Goal: Task Accomplishment & Management: Manage account settings

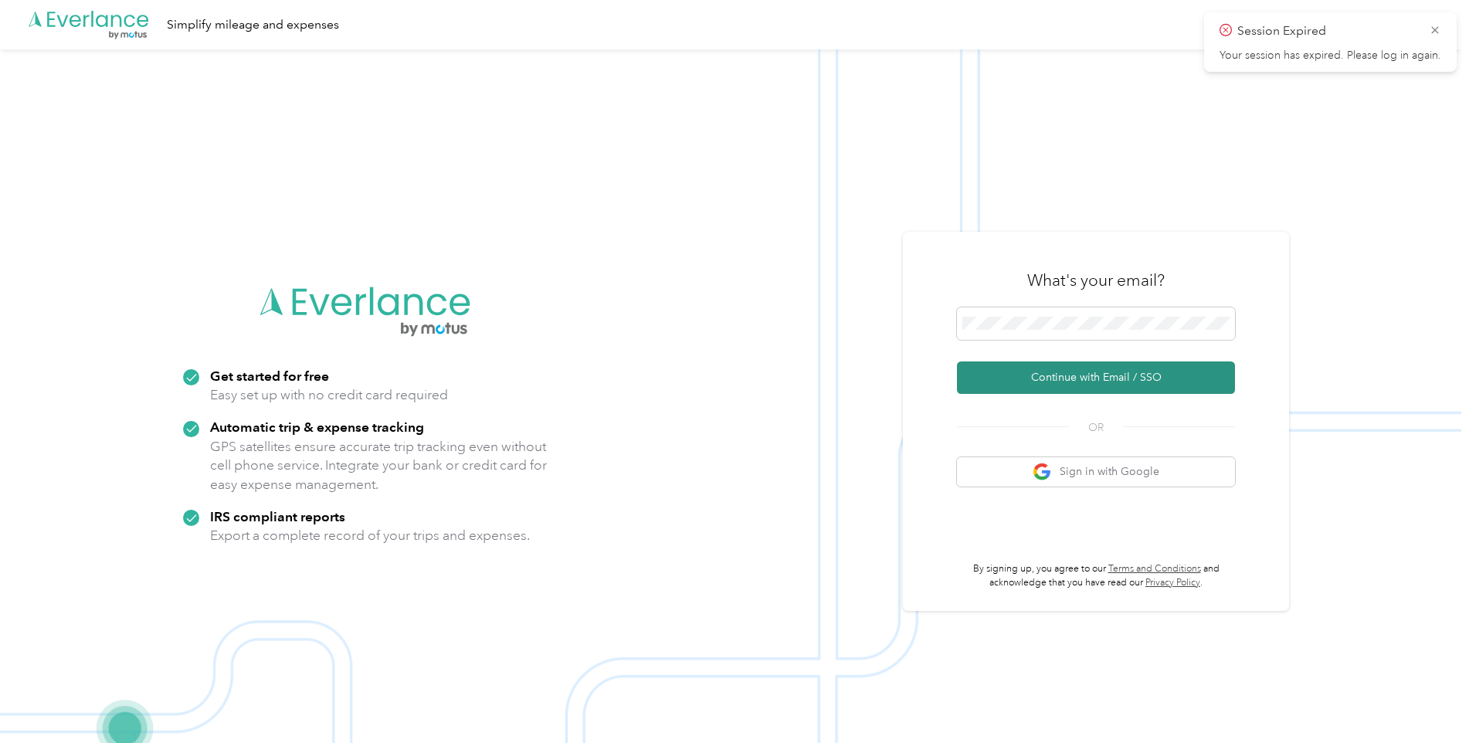
click at [1038, 378] on button "Continue with Email / SSO" at bounding box center [1096, 377] width 278 height 32
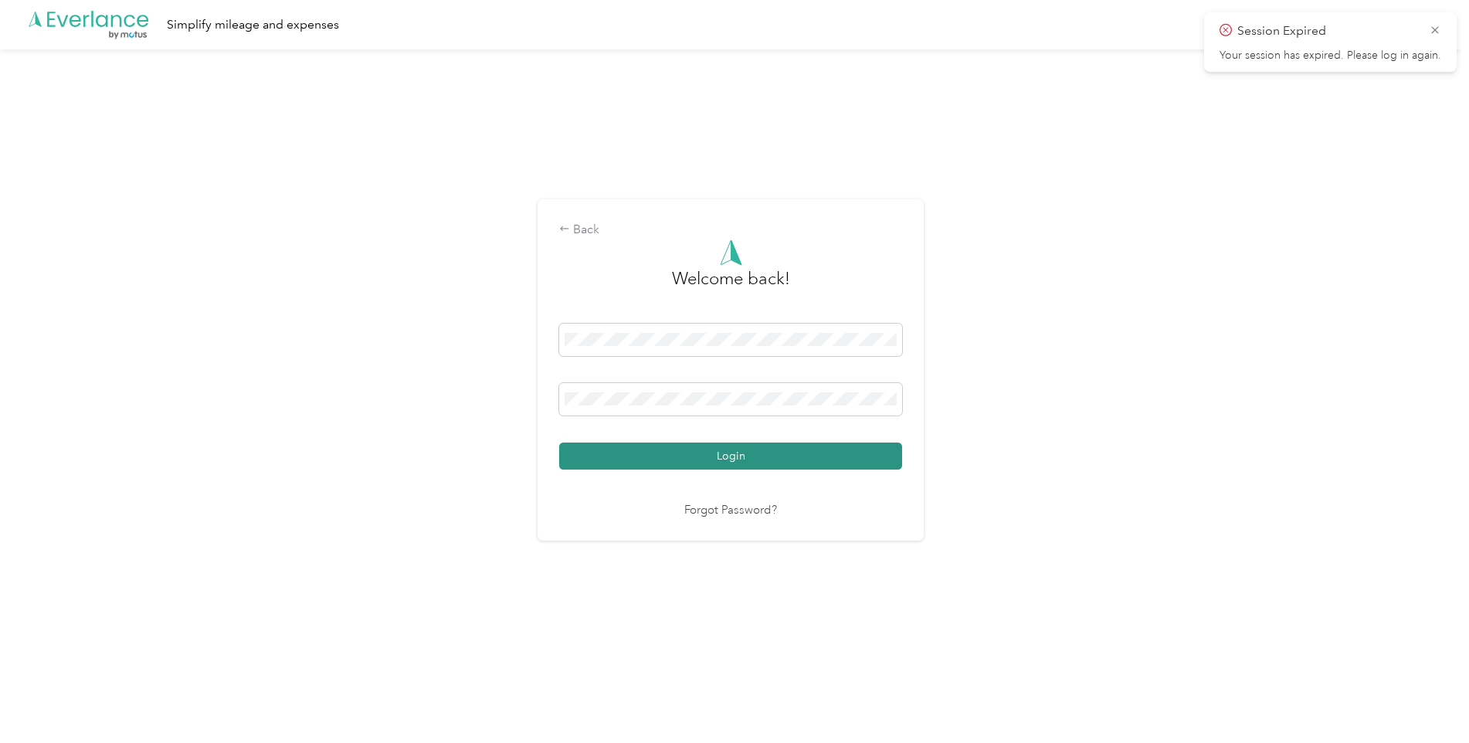
click at [805, 453] on button "Login" at bounding box center [730, 456] width 343 height 27
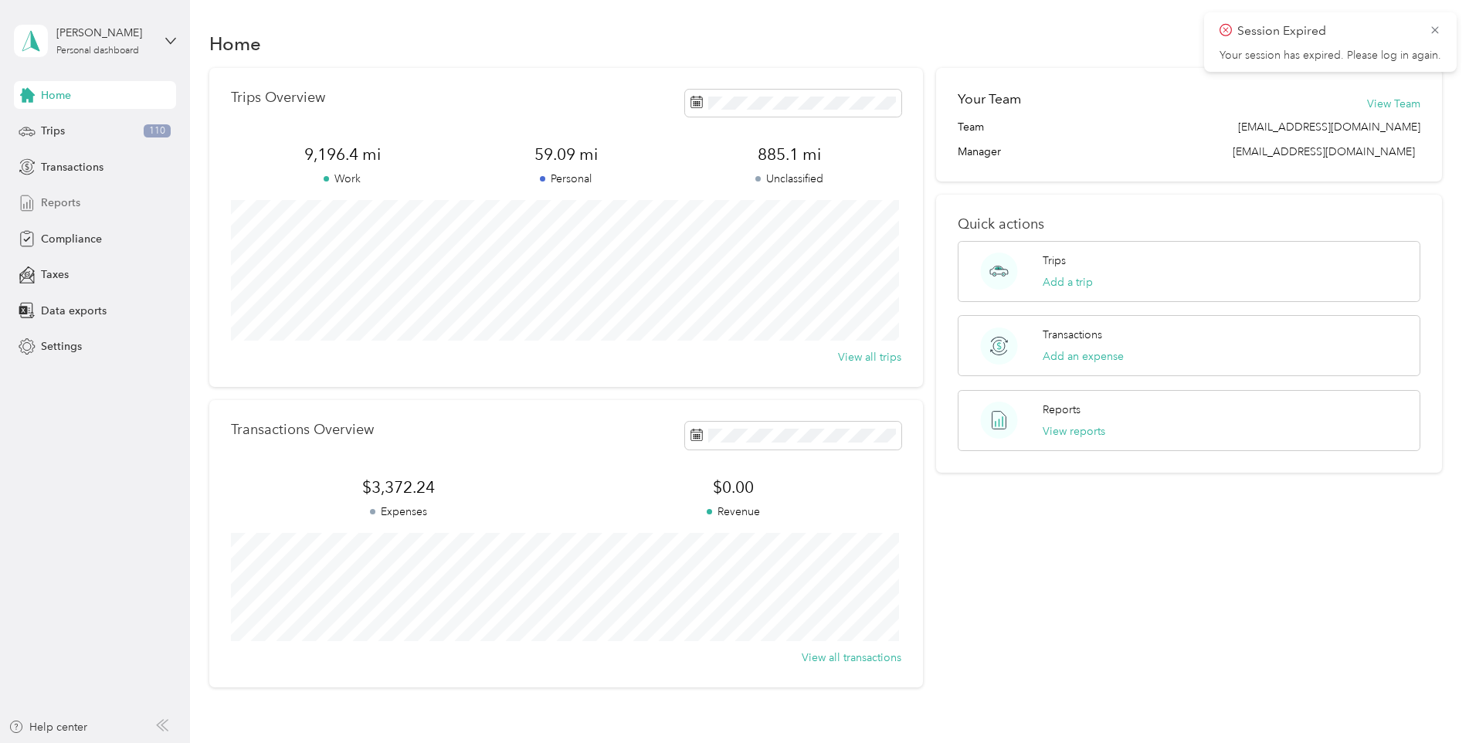
click at [66, 201] on span "Reports" at bounding box center [60, 203] width 39 height 16
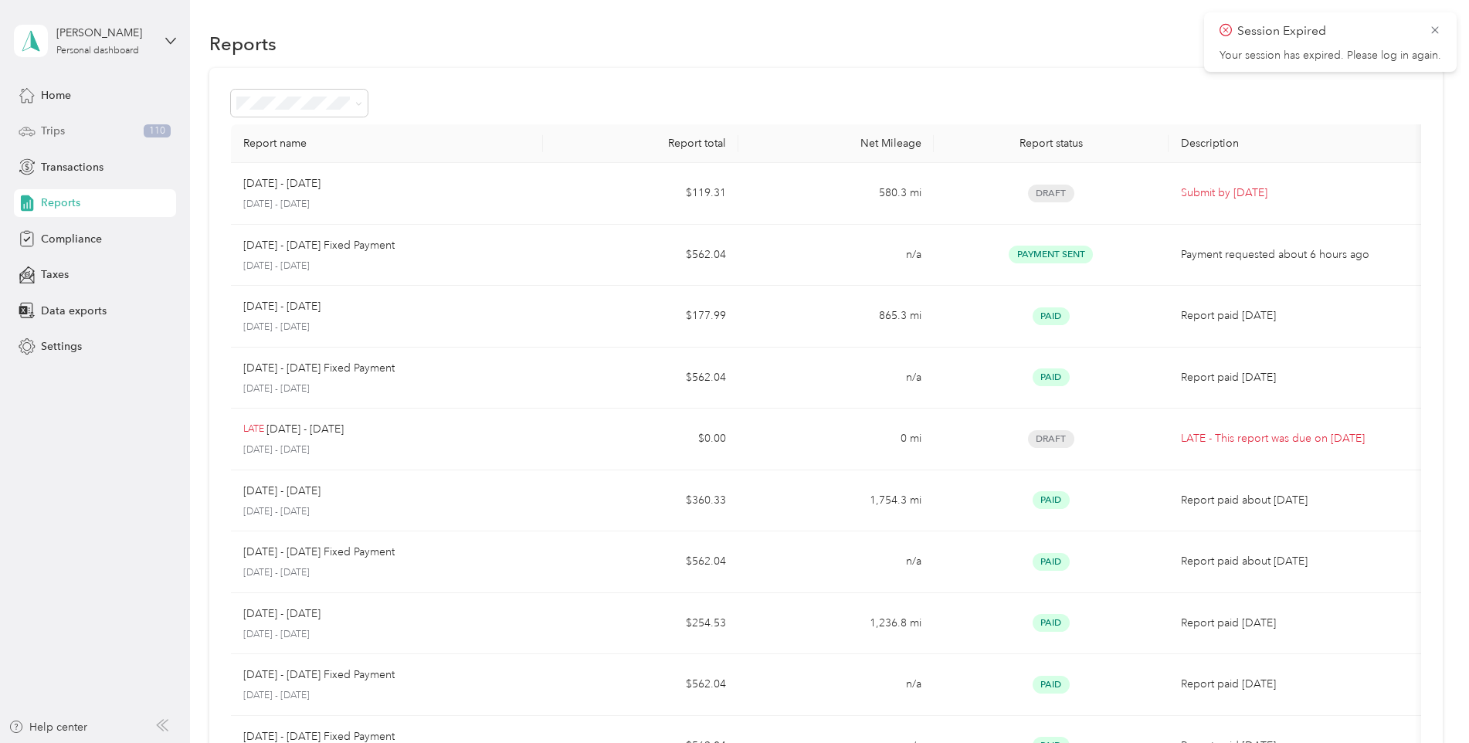
click at [23, 137] on icon at bounding box center [27, 131] width 17 height 17
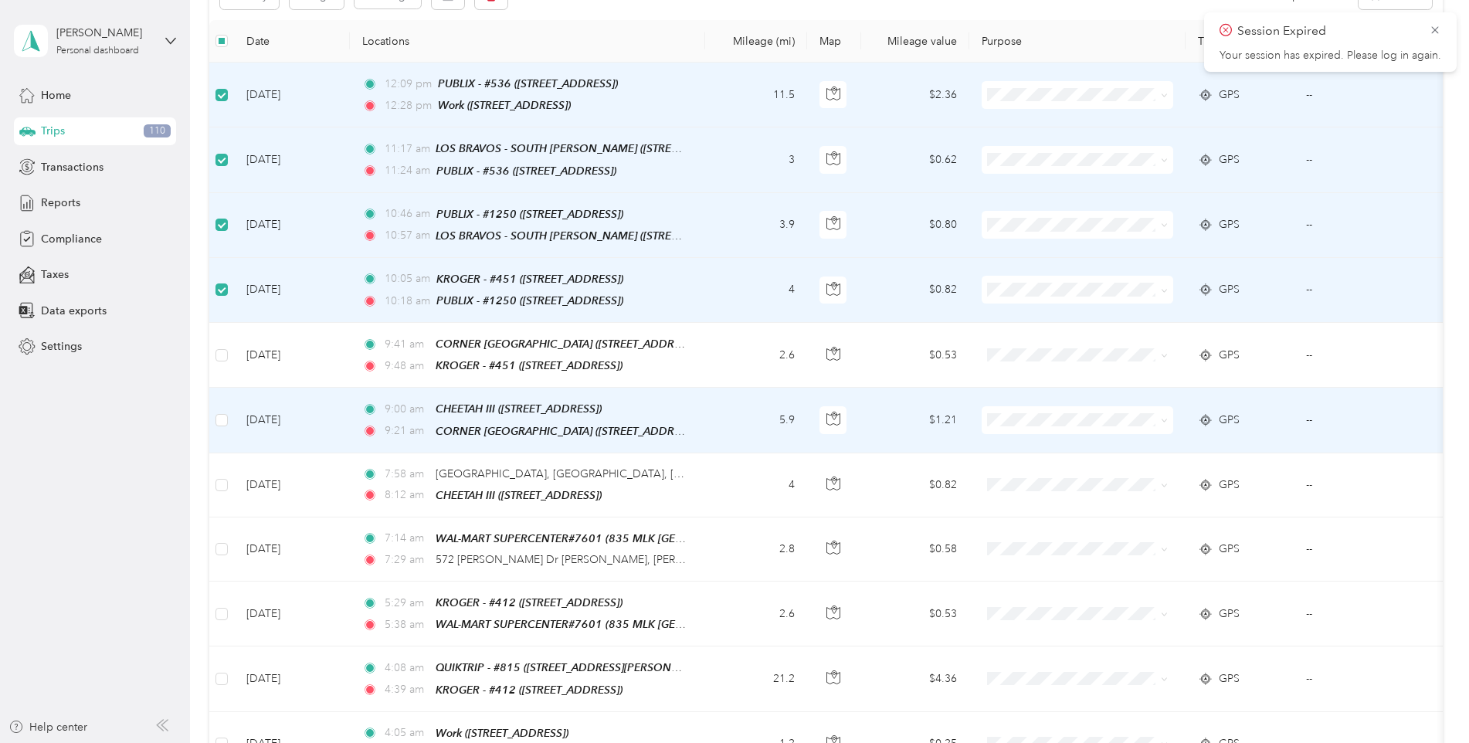
scroll to position [232, 0]
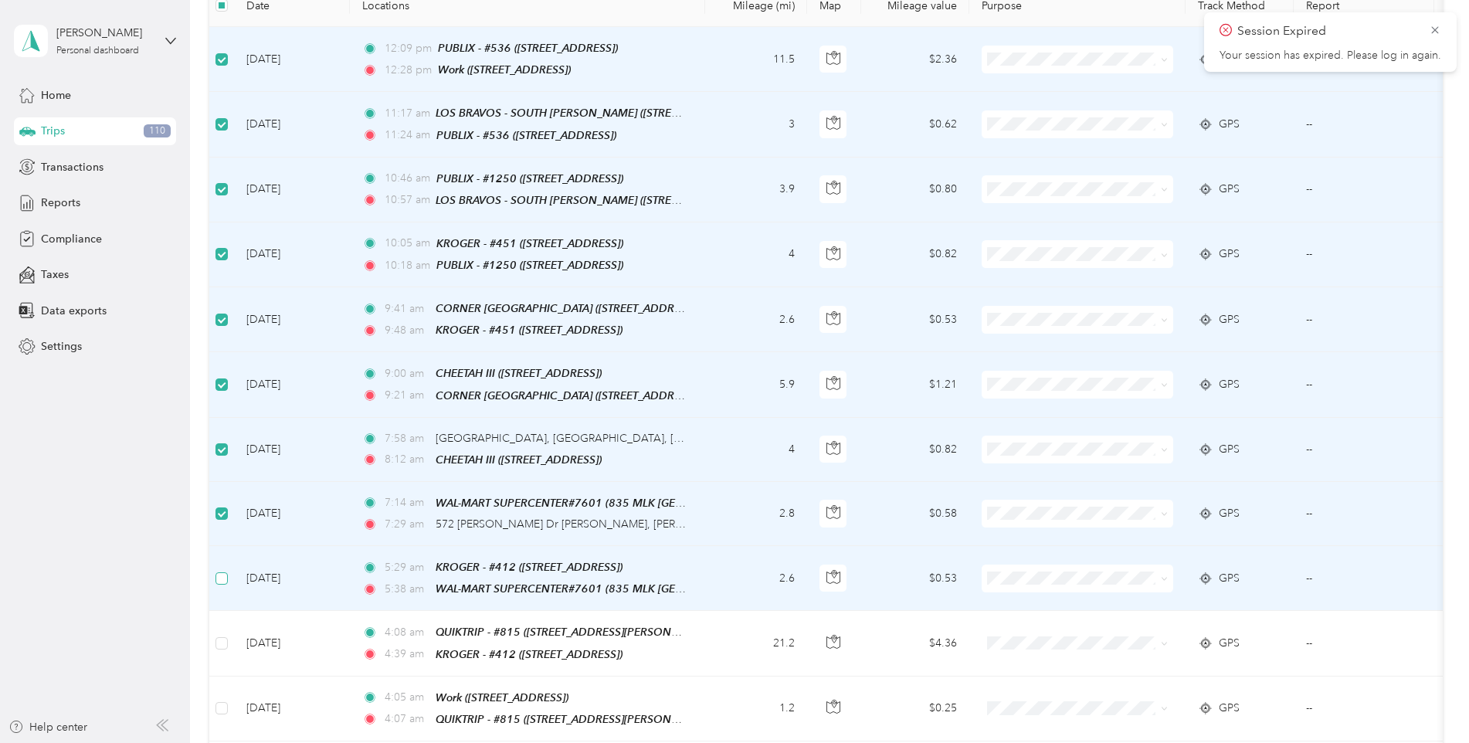
click at [223, 573] on label at bounding box center [221, 578] width 12 height 17
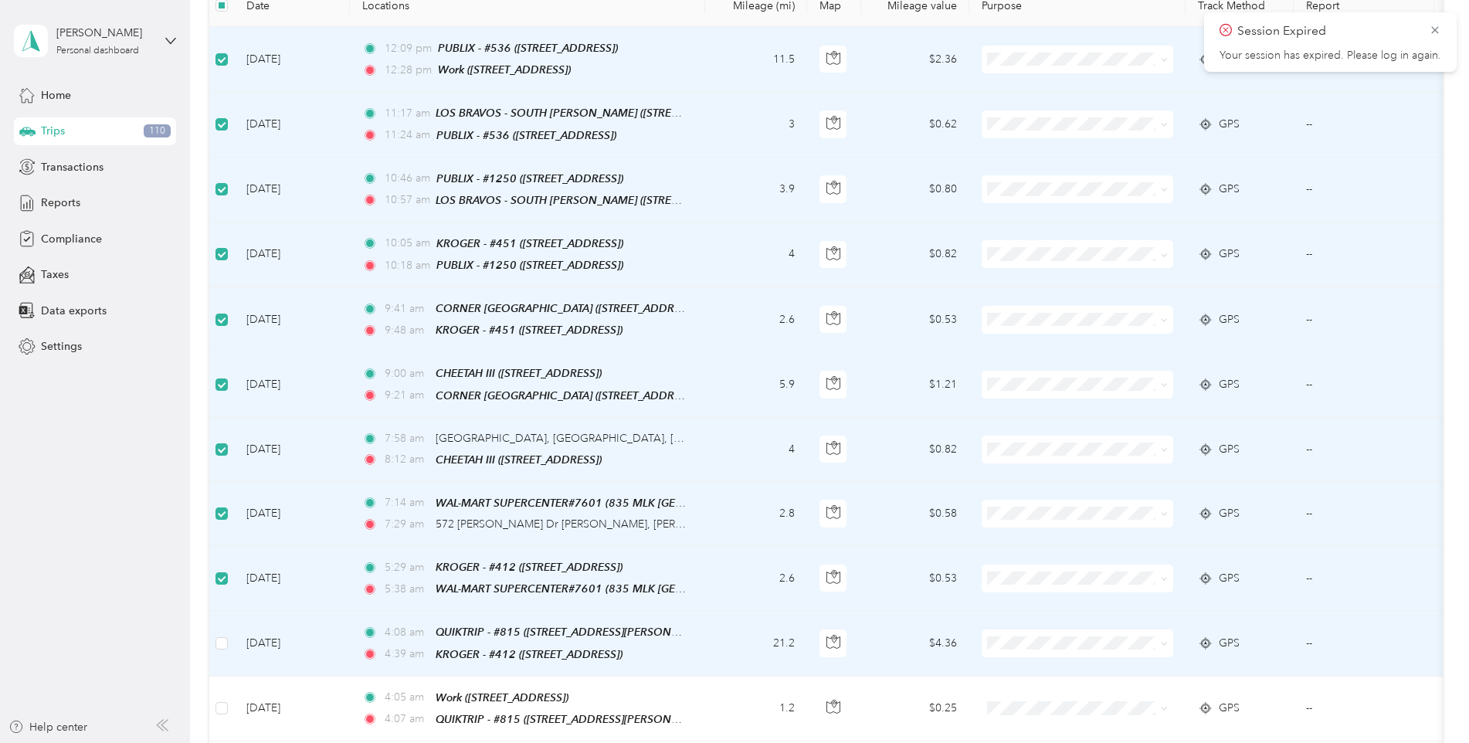
click at [229, 629] on td at bounding box center [221, 643] width 25 height 65
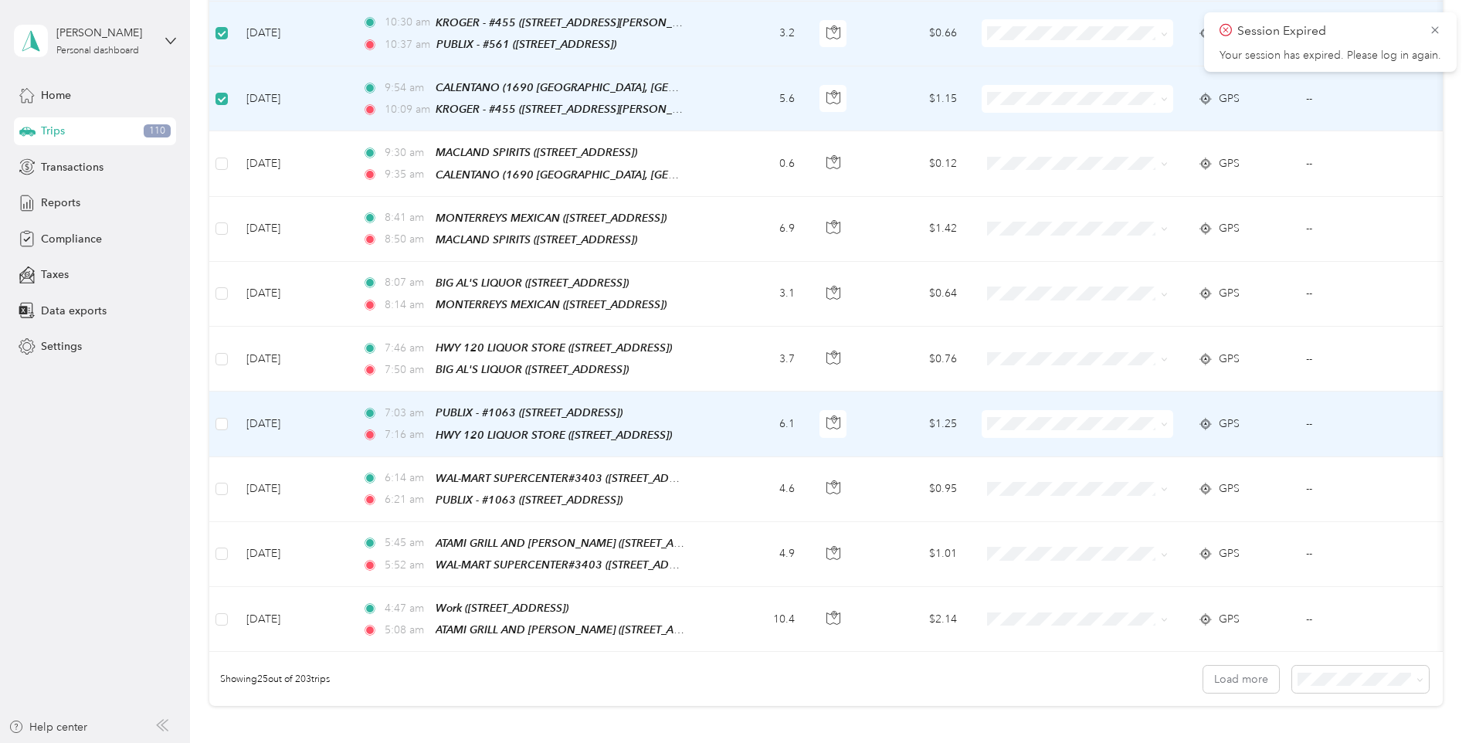
scroll to position [1236, 0]
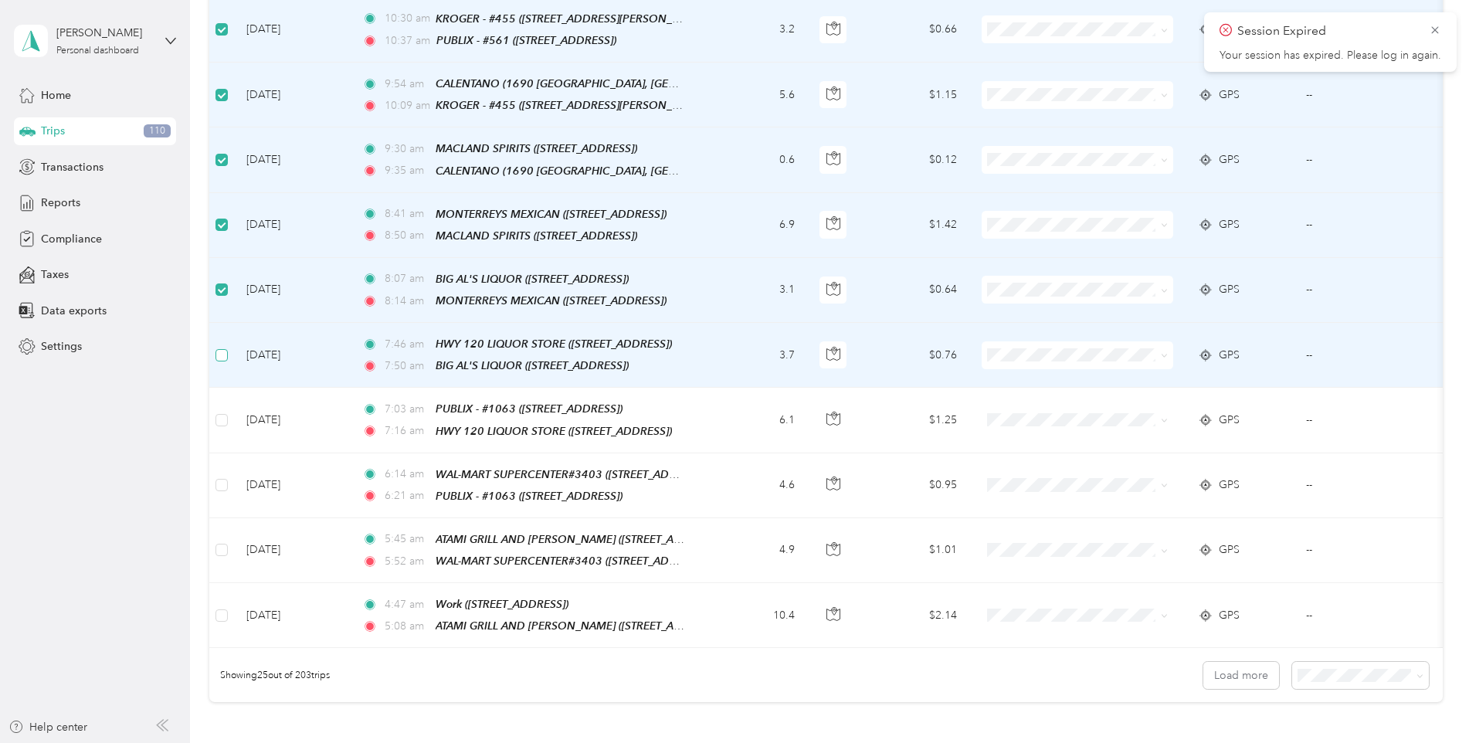
click at [224, 347] on label at bounding box center [221, 355] width 12 height 17
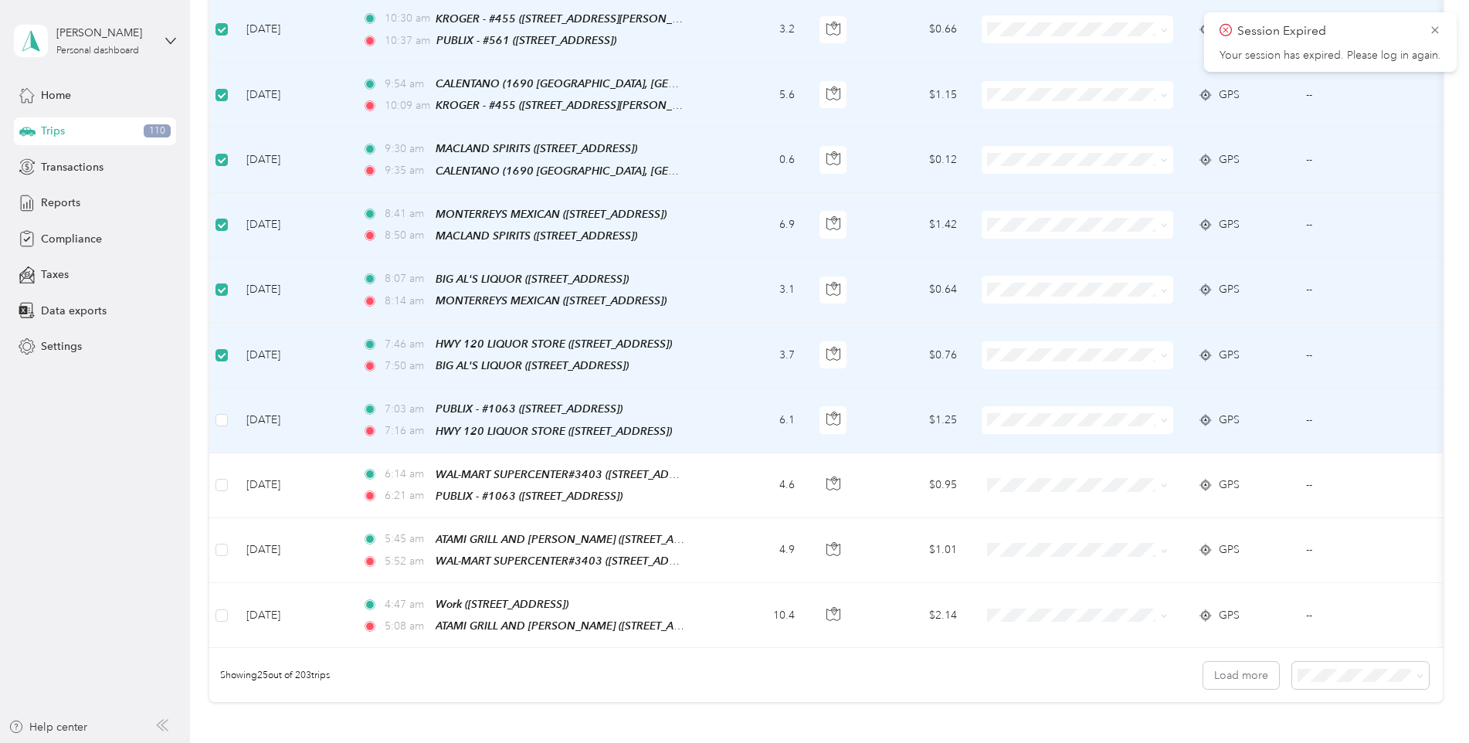
click at [228, 388] on td at bounding box center [221, 420] width 25 height 65
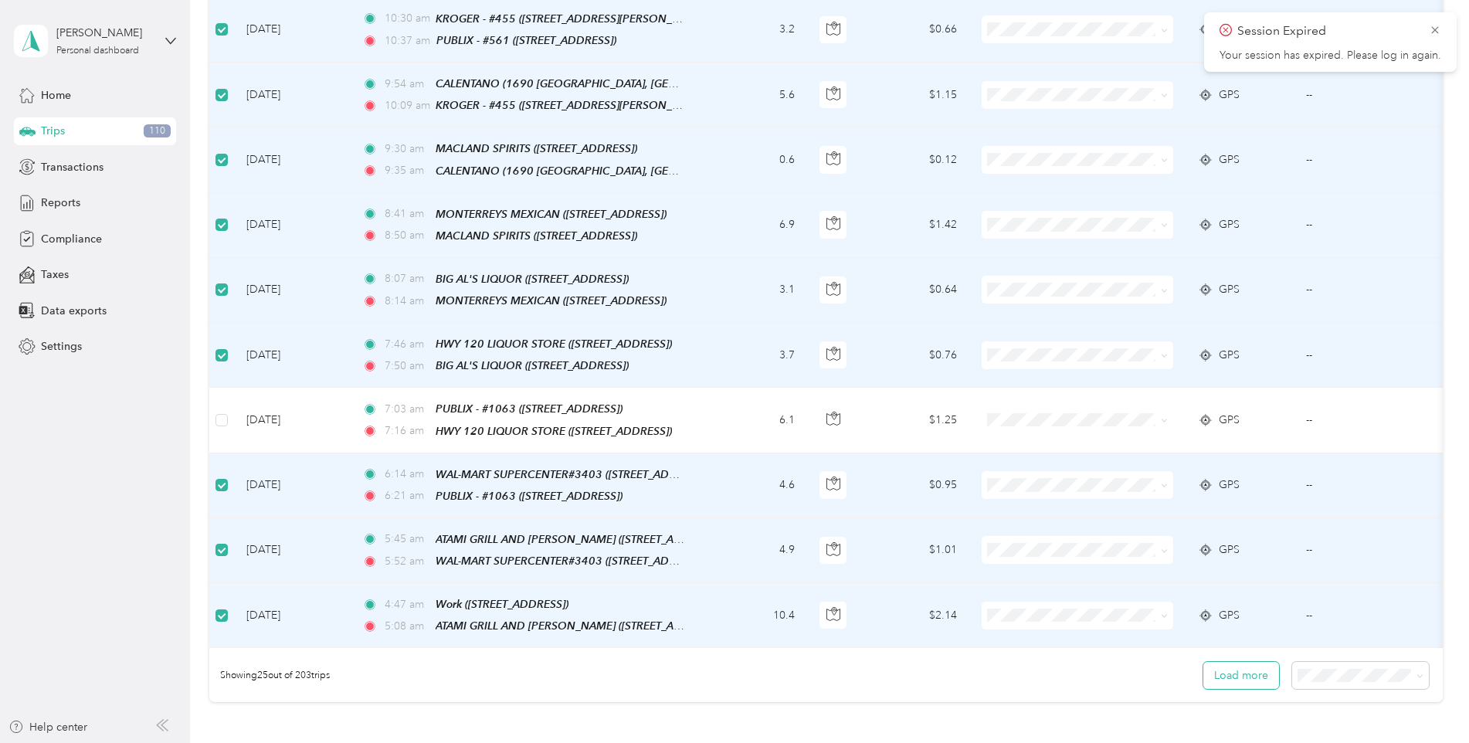
click at [1238, 662] on button "Load more" at bounding box center [1241, 675] width 76 height 27
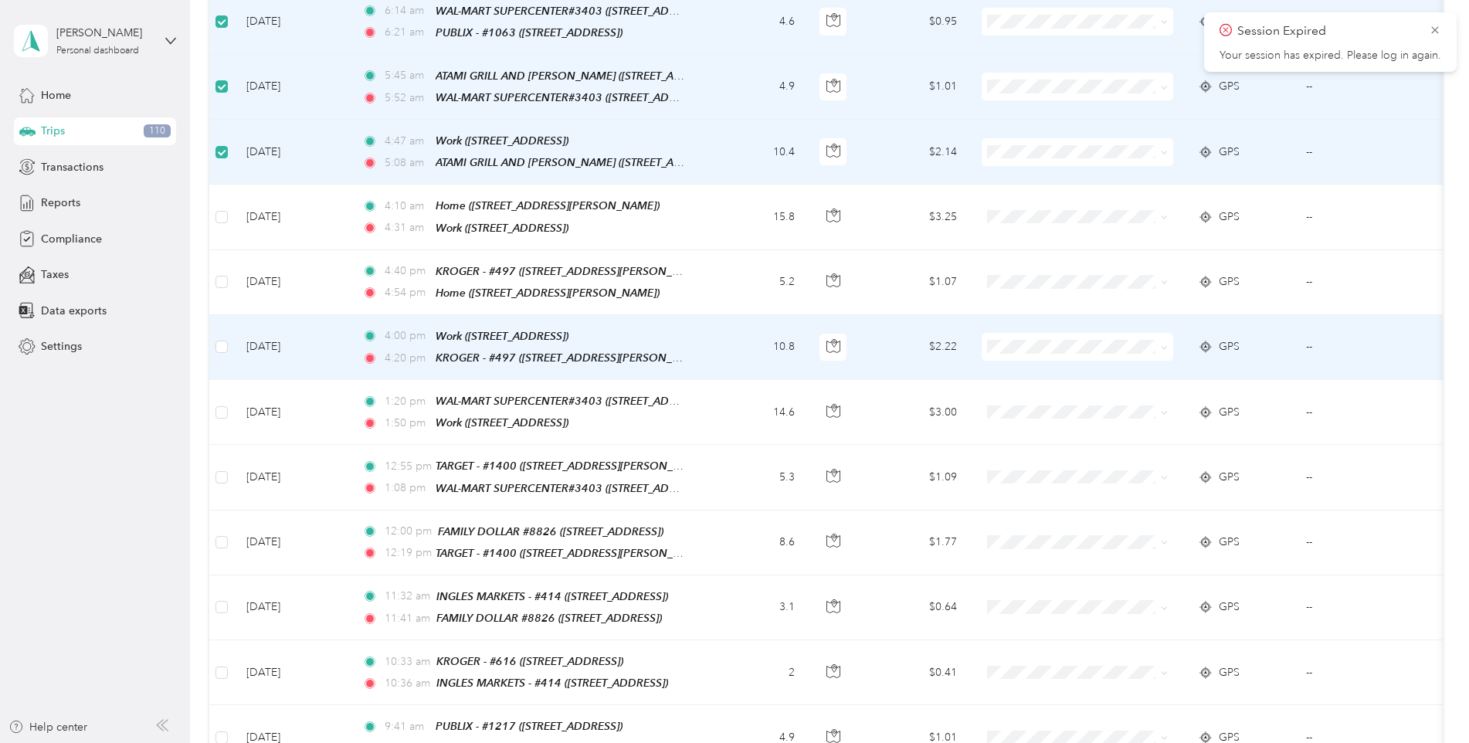
scroll to position [1776, 0]
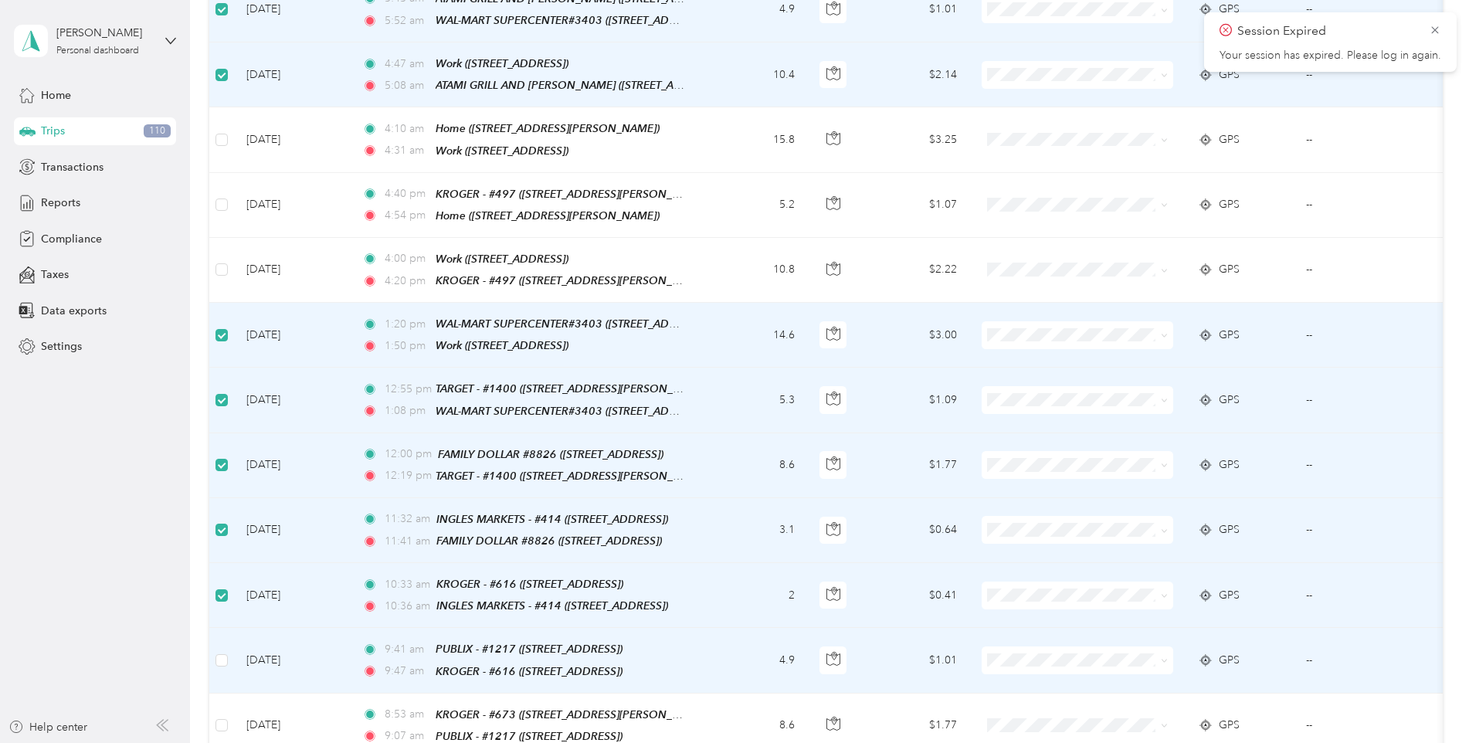
click at [220, 628] on td at bounding box center [221, 660] width 25 height 65
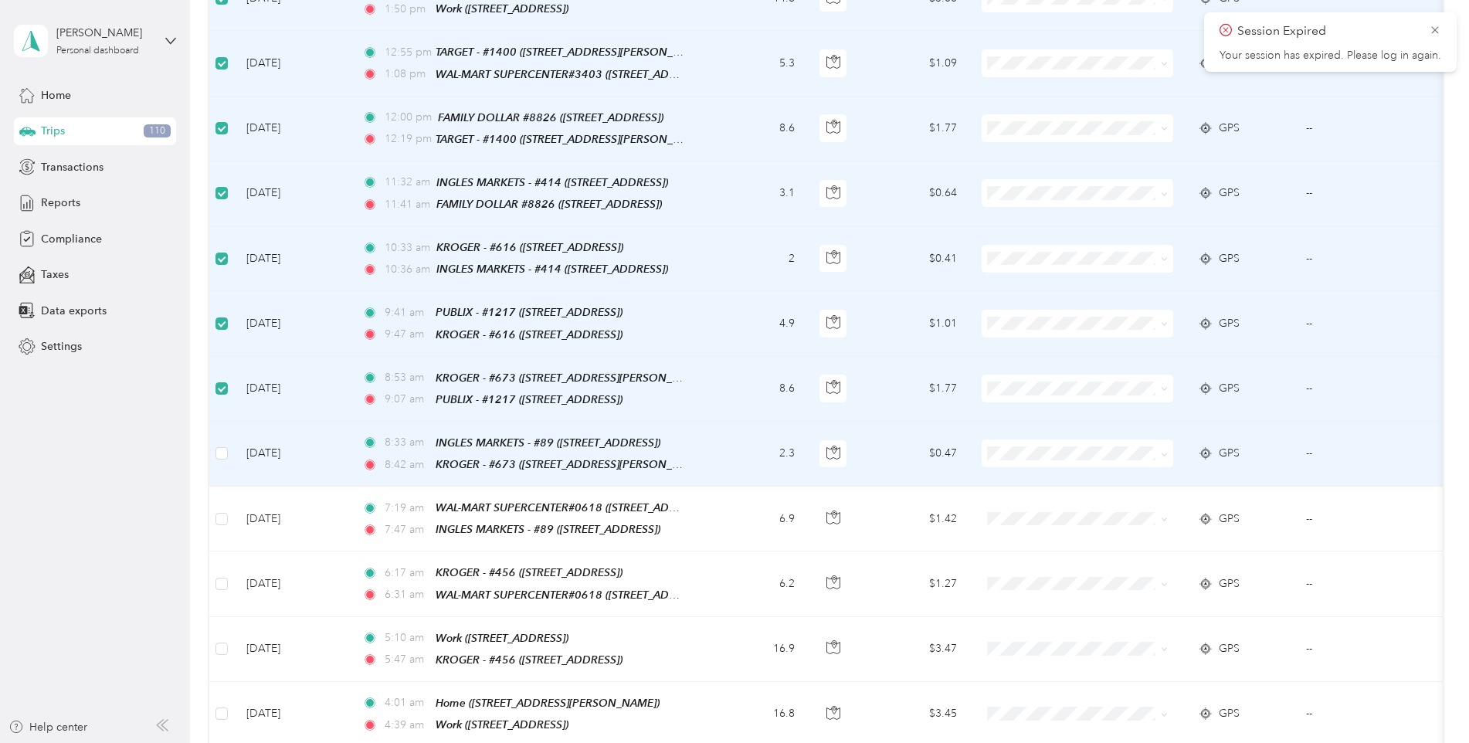
scroll to position [2163, 0]
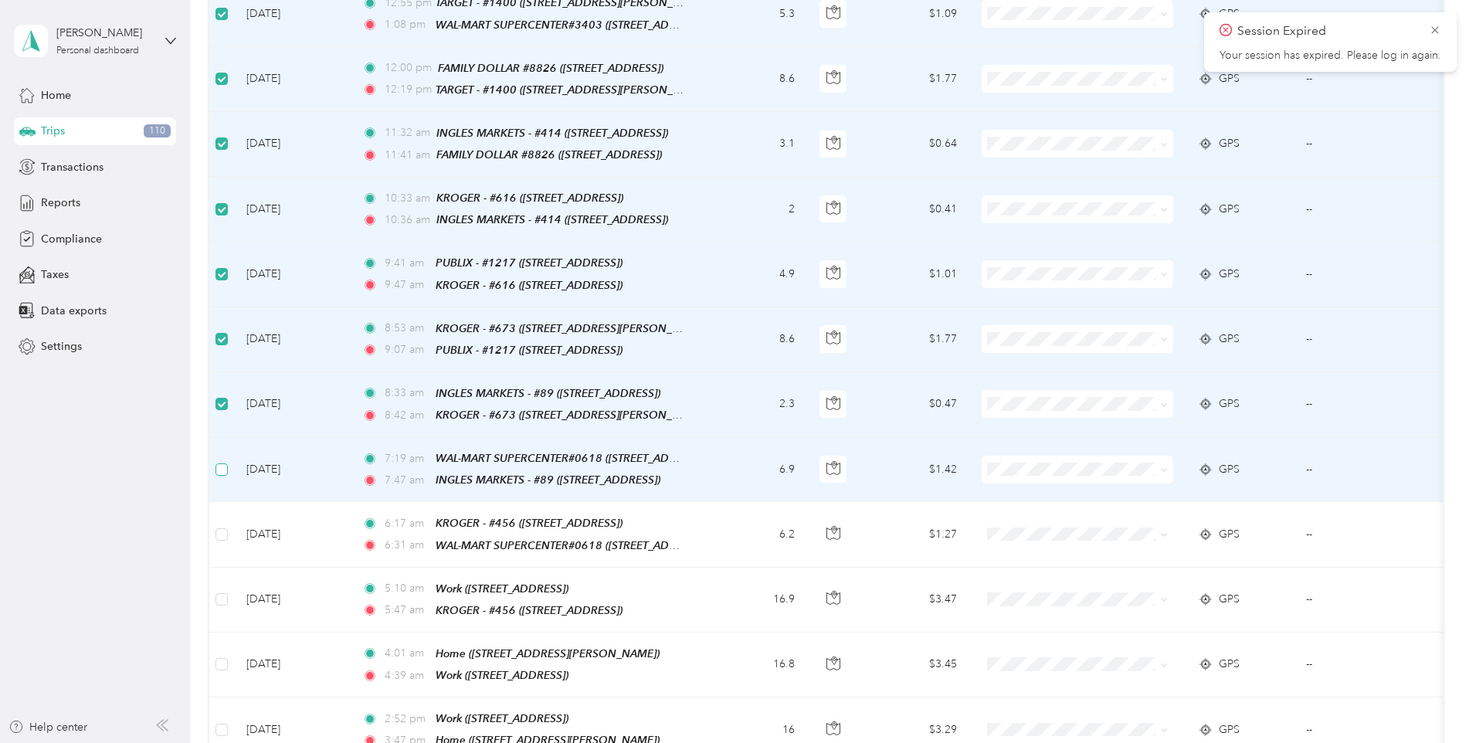
click at [224, 461] on label at bounding box center [221, 469] width 12 height 17
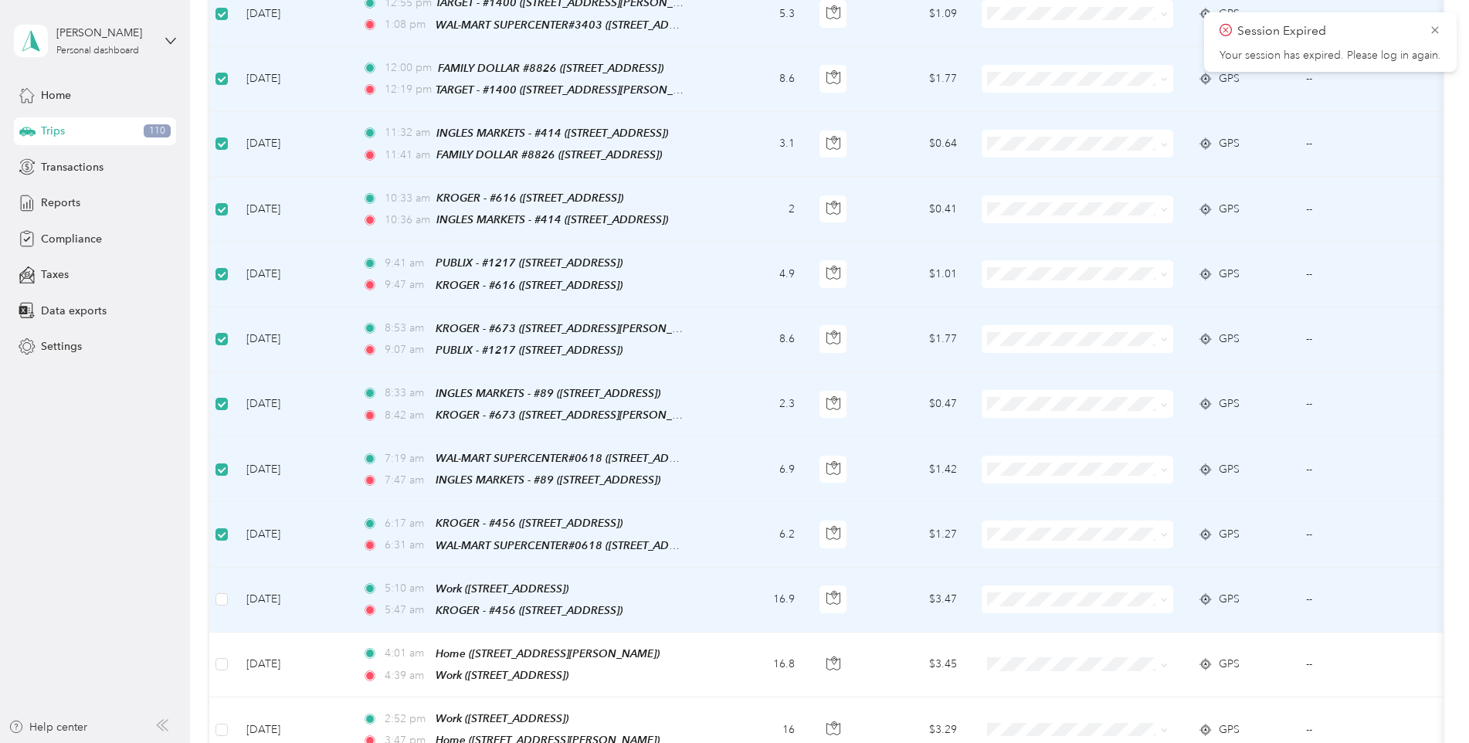
click at [228, 568] on td at bounding box center [221, 600] width 25 height 65
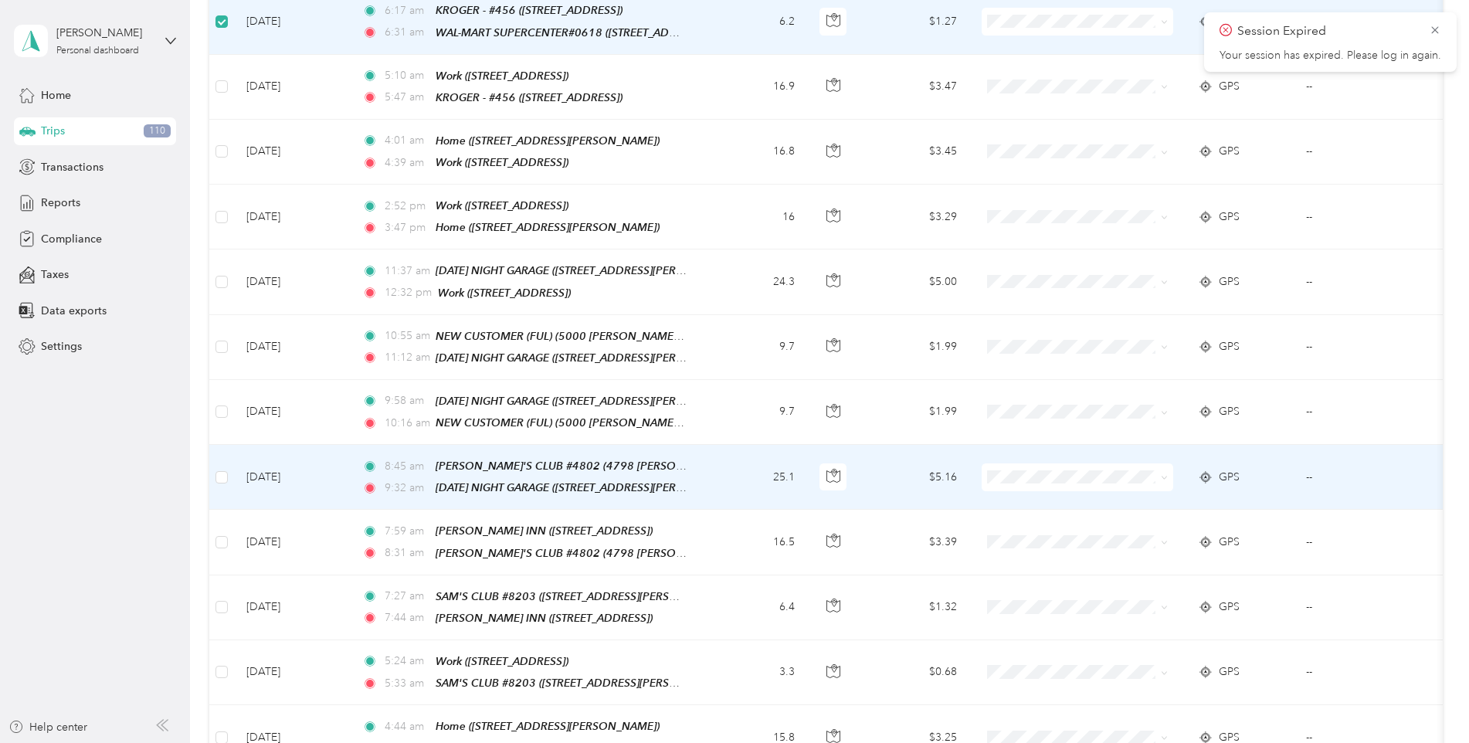
scroll to position [2703, 0]
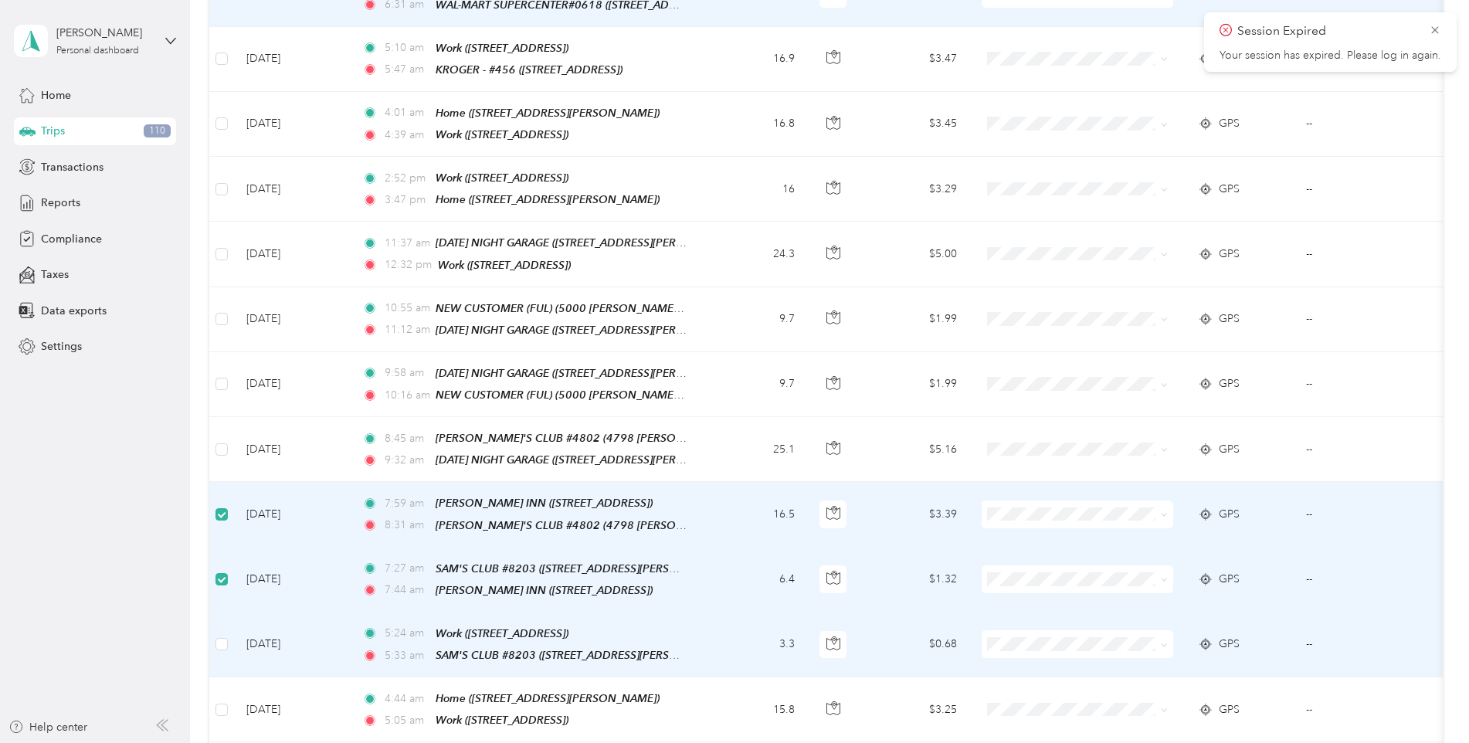
click at [235, 612] on td "[DATE]" at bounding box center [292, 644] width 116 height 65
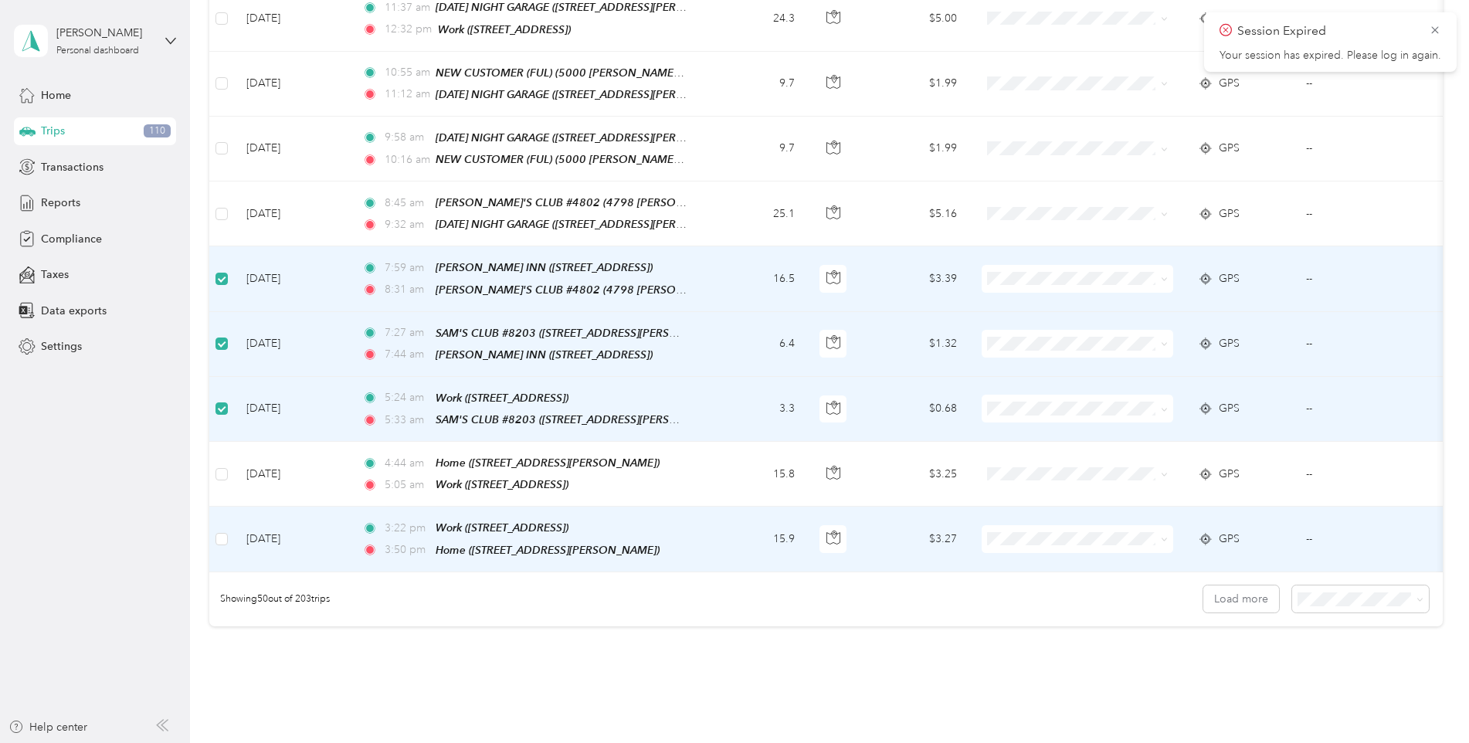
scroll to position [2971, 0]
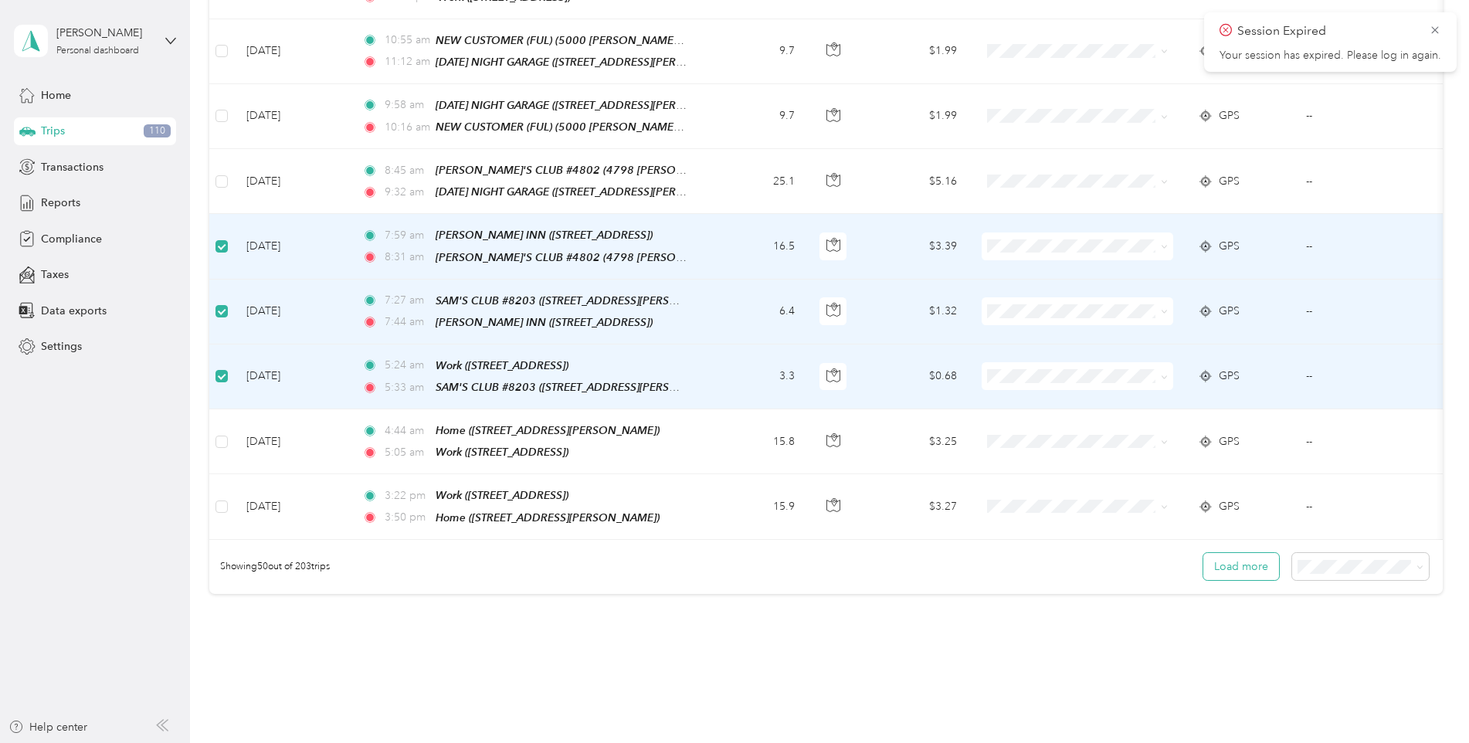
click at [1236, 553] on button "Load more" at bounding box center [1241, 566] width 76 height 27
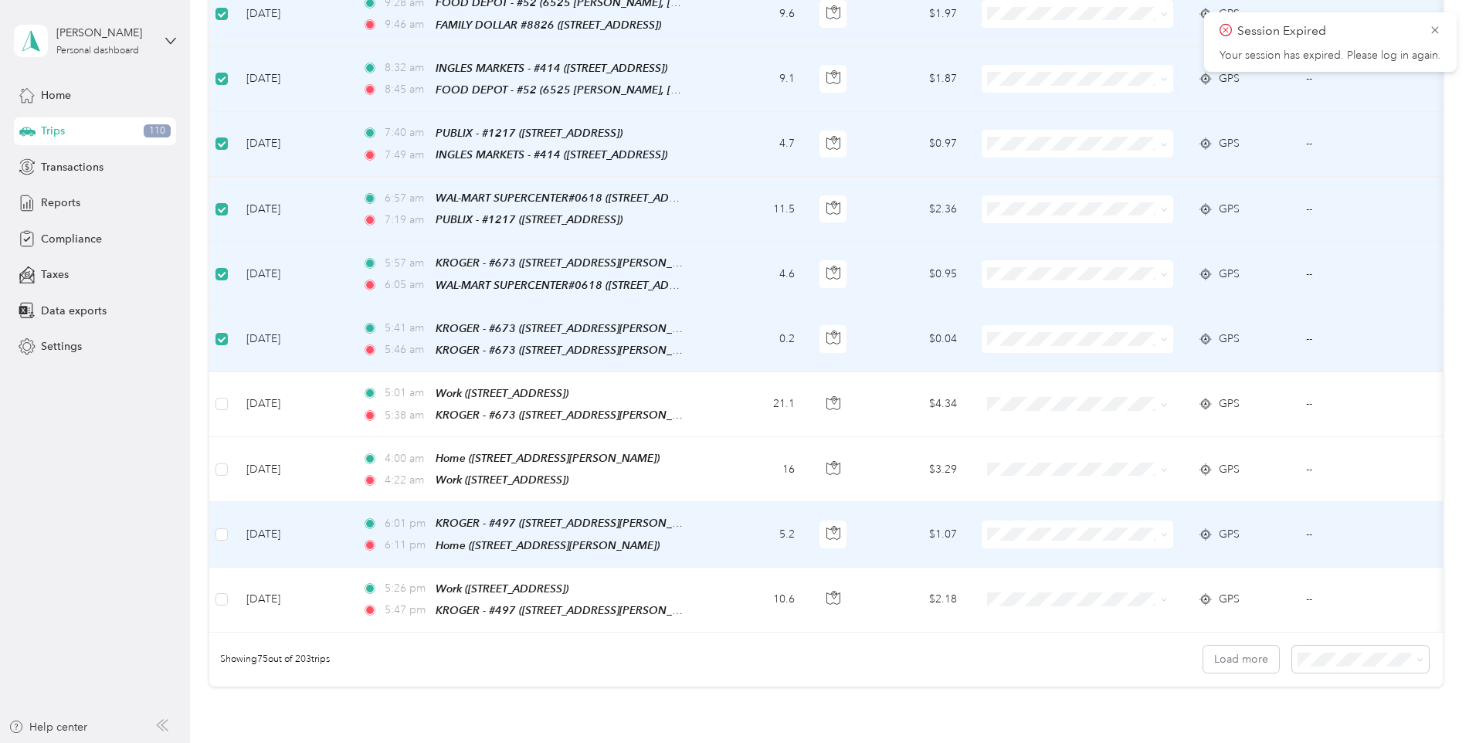
scroll to position [4516, 0]
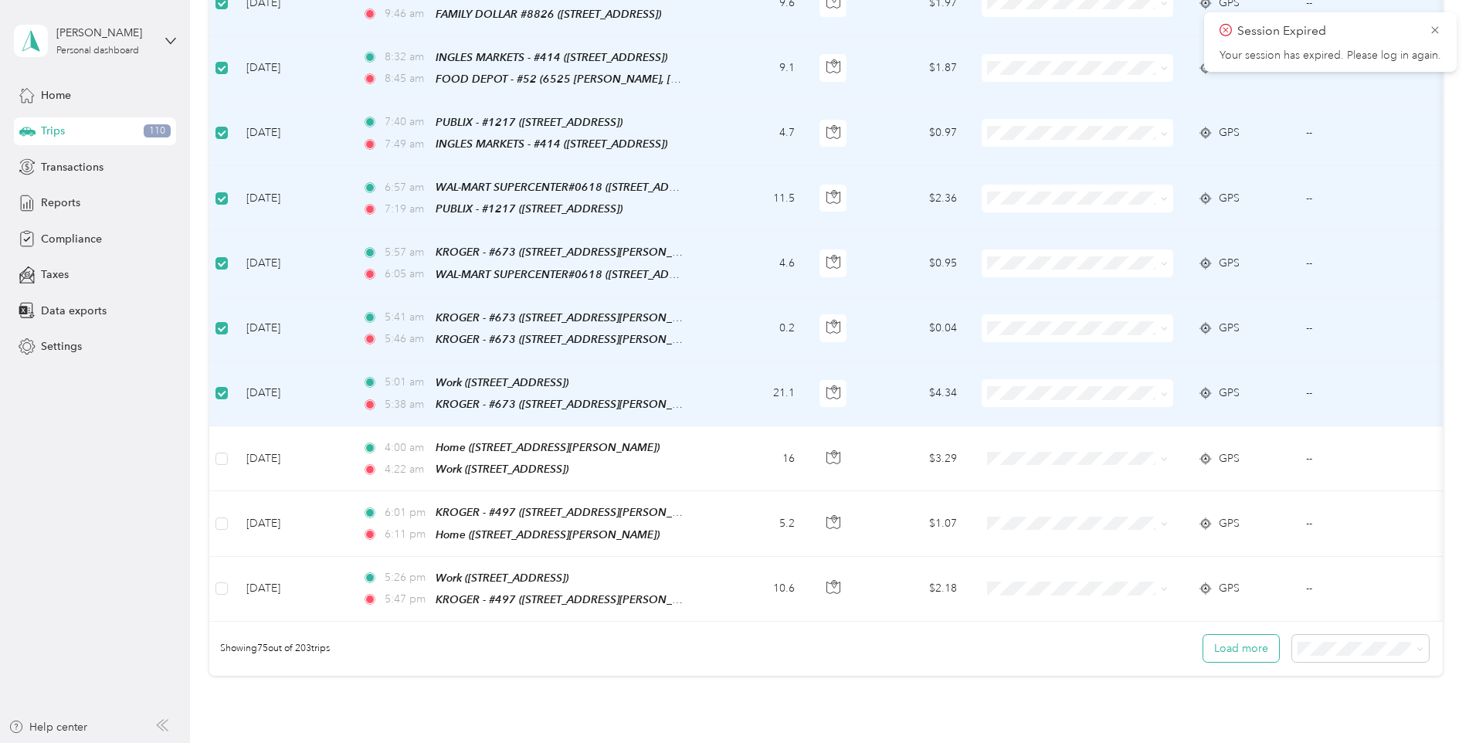
click at [1218, 635] on button "Load more" at bounding box center [1241, 648] width 76 height 27
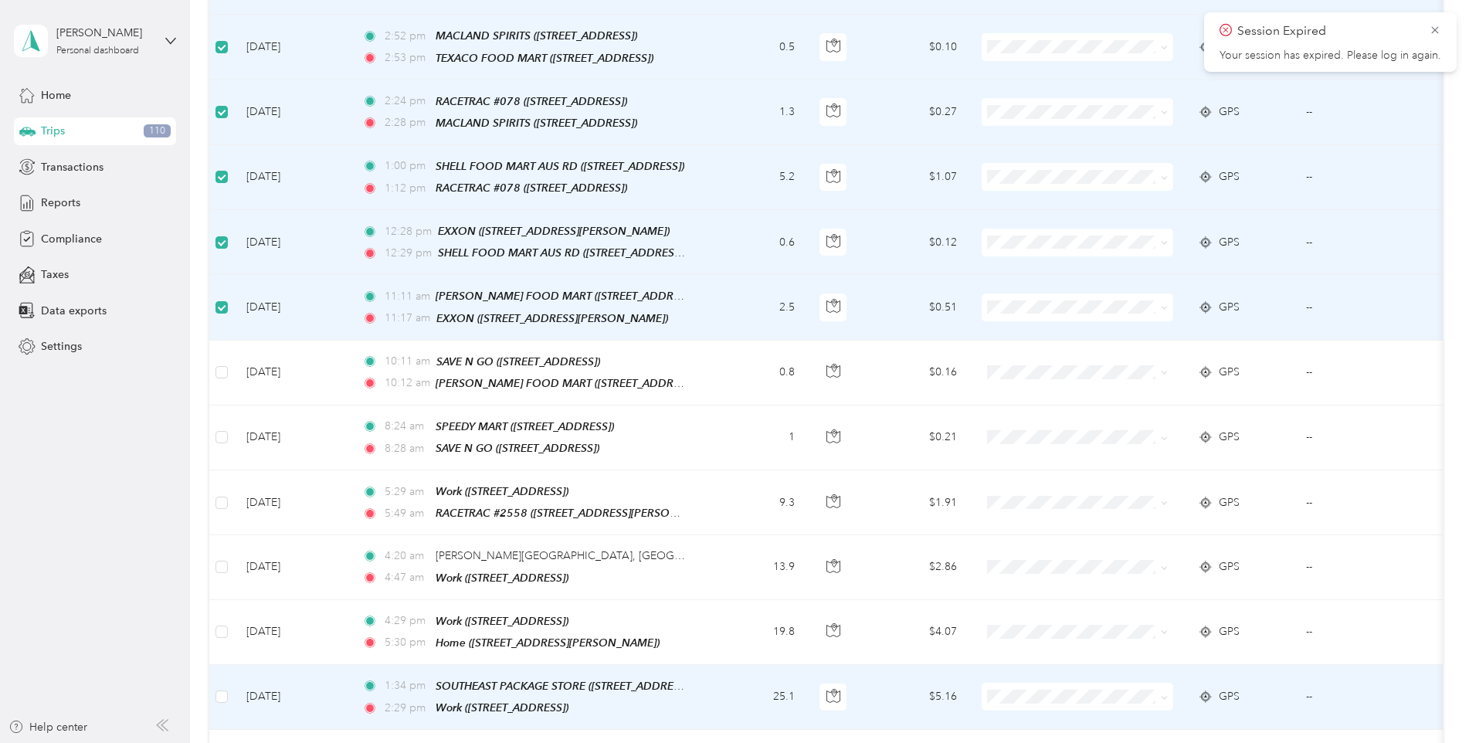
scroll to position [5288, 0]
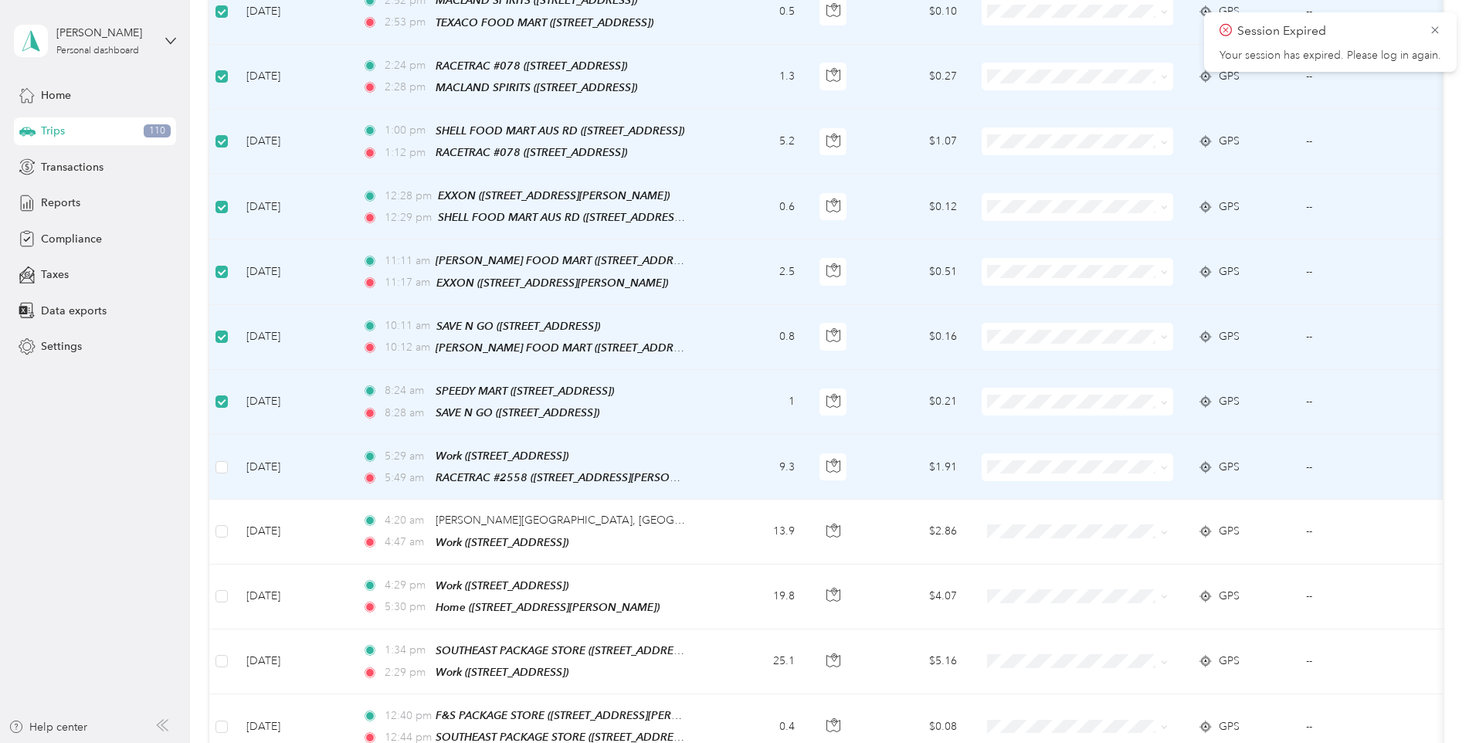
click at [228, 435] on td at bounding box center [221, 467] width 25 height 65
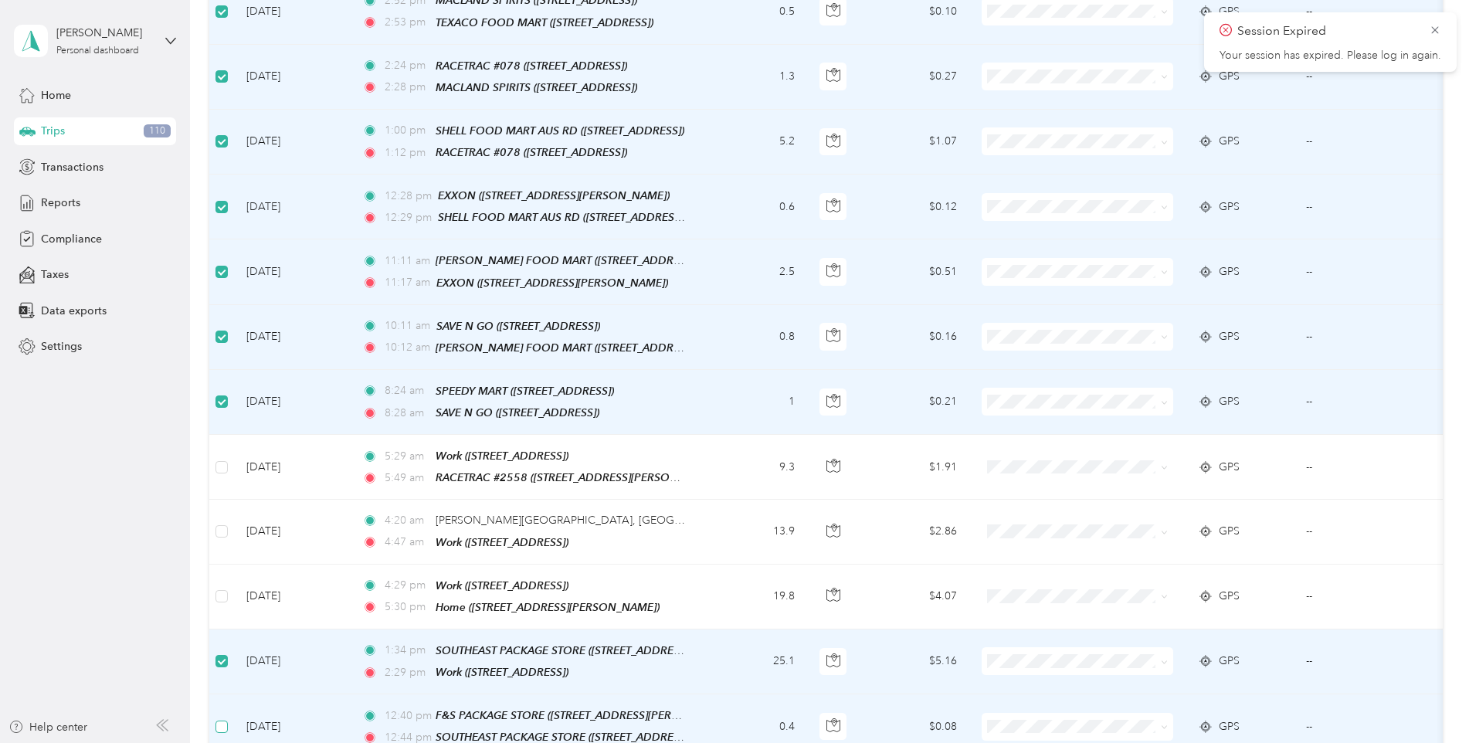
click at [222, 718] on label at bounding box center [221, 726] width 12 height 17
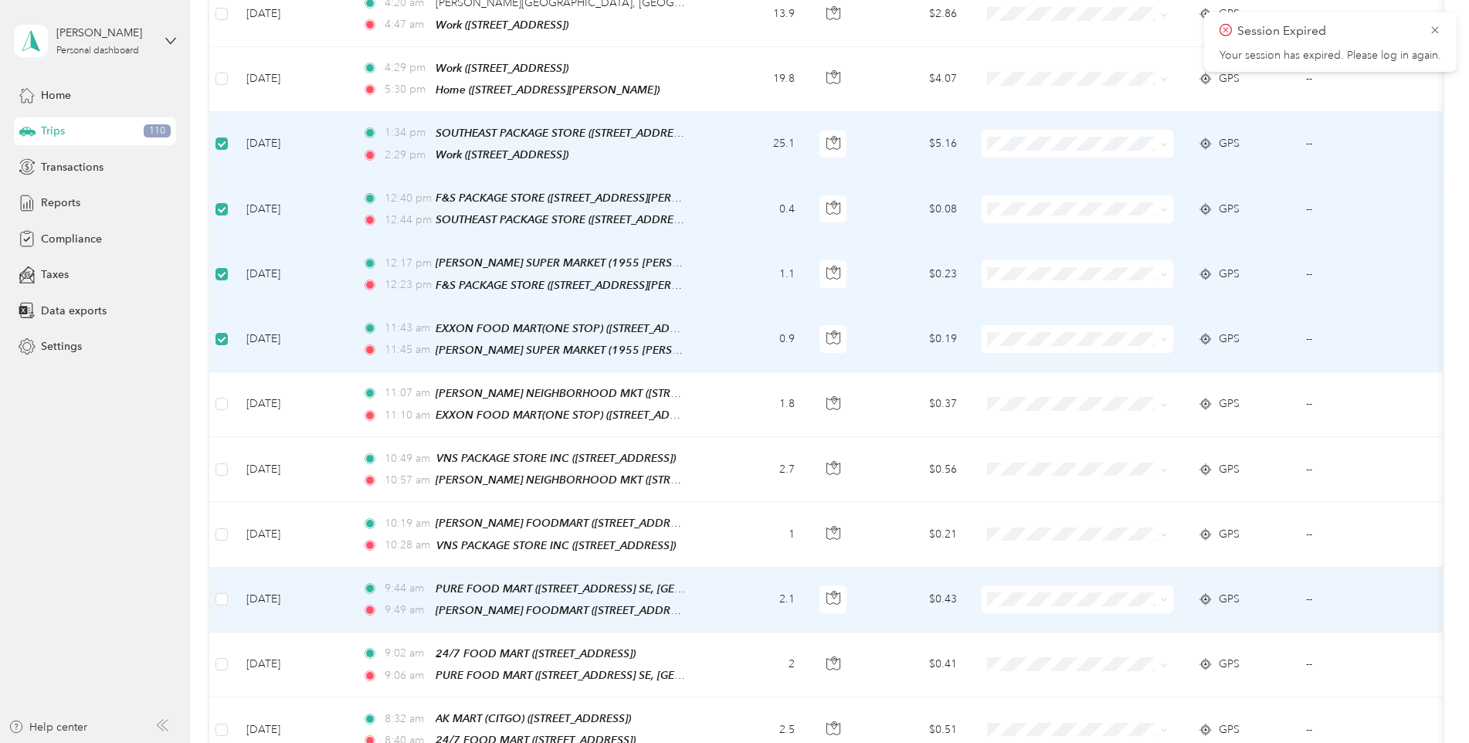
scroll to position [5829, 0]
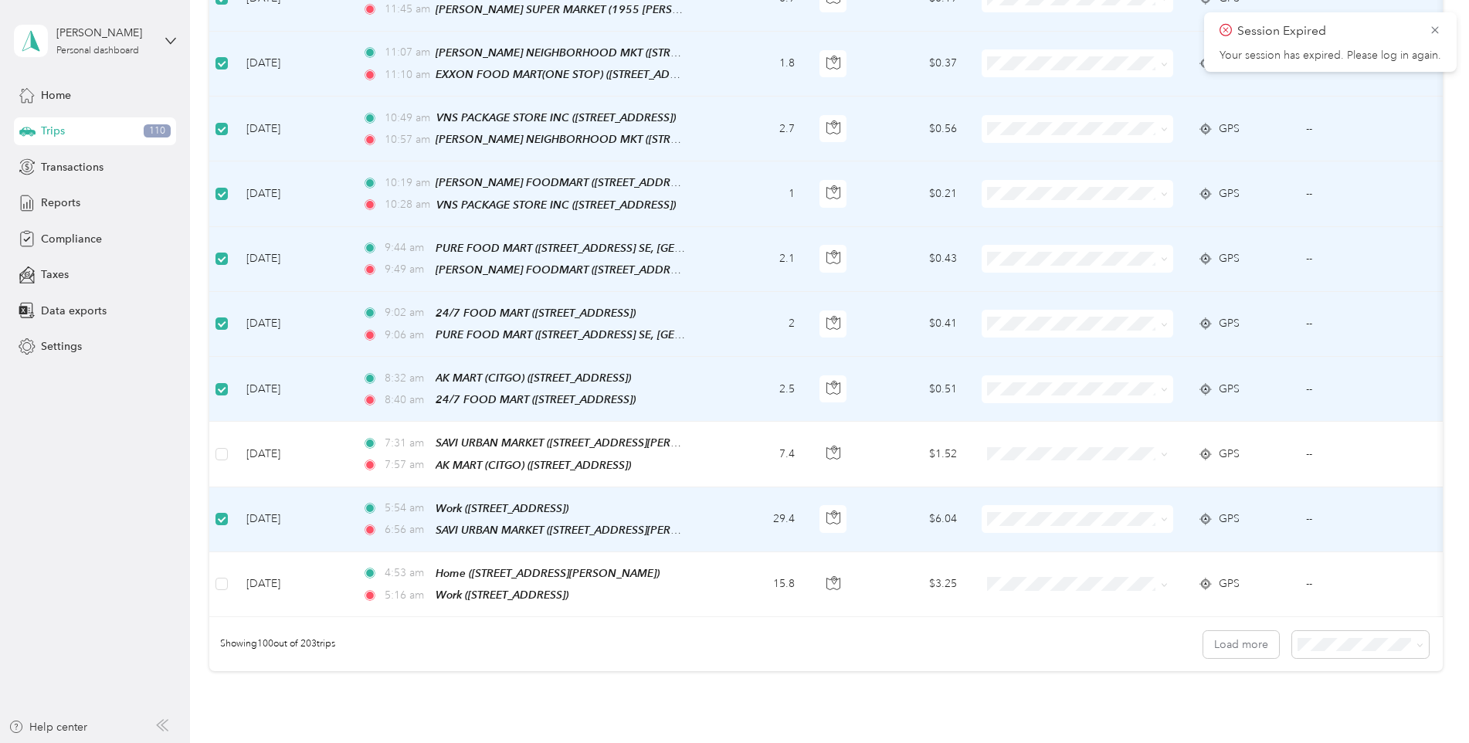
scroll to position [6148, 0]
click at [1245, 629] on button "Load more" at bounding box center [1241, 642] width 76 height 27
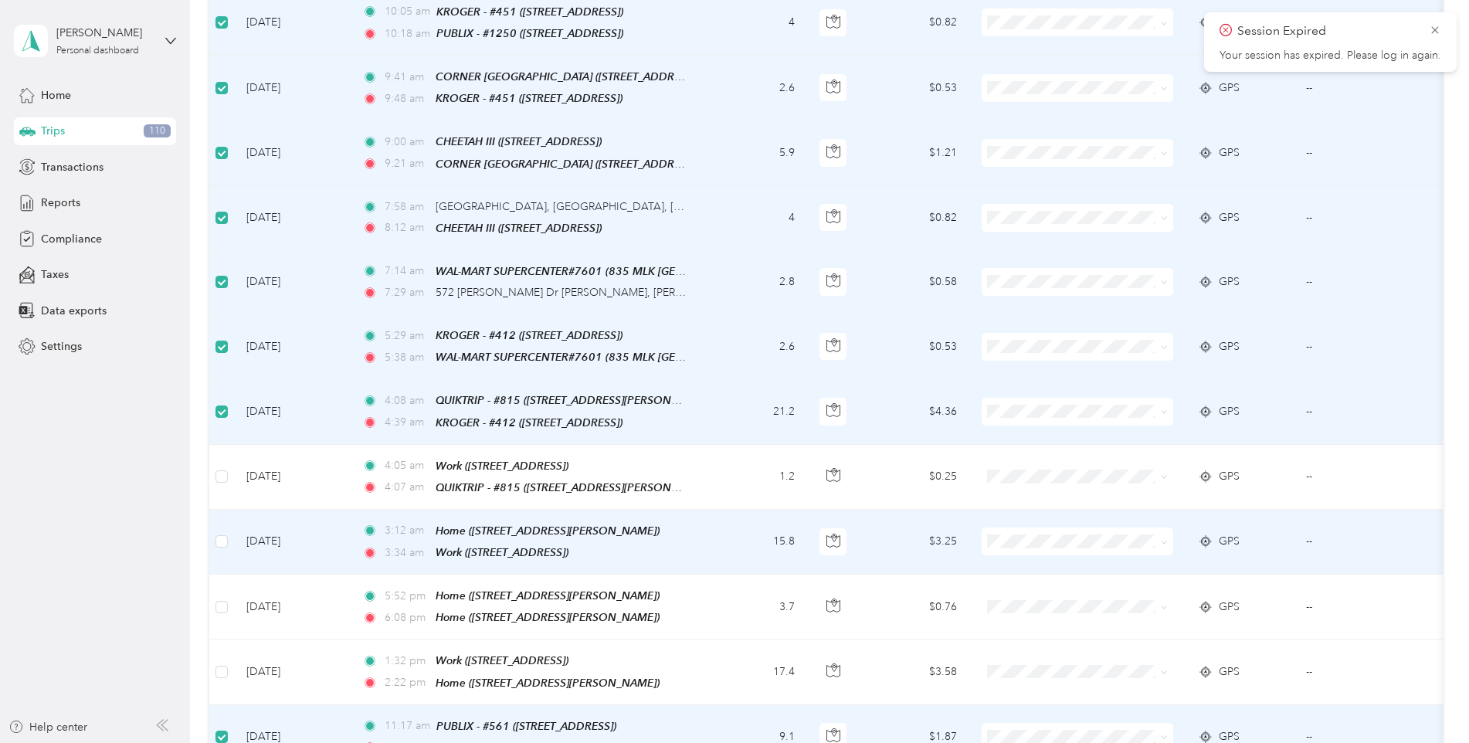
scroll to position [0, 0]
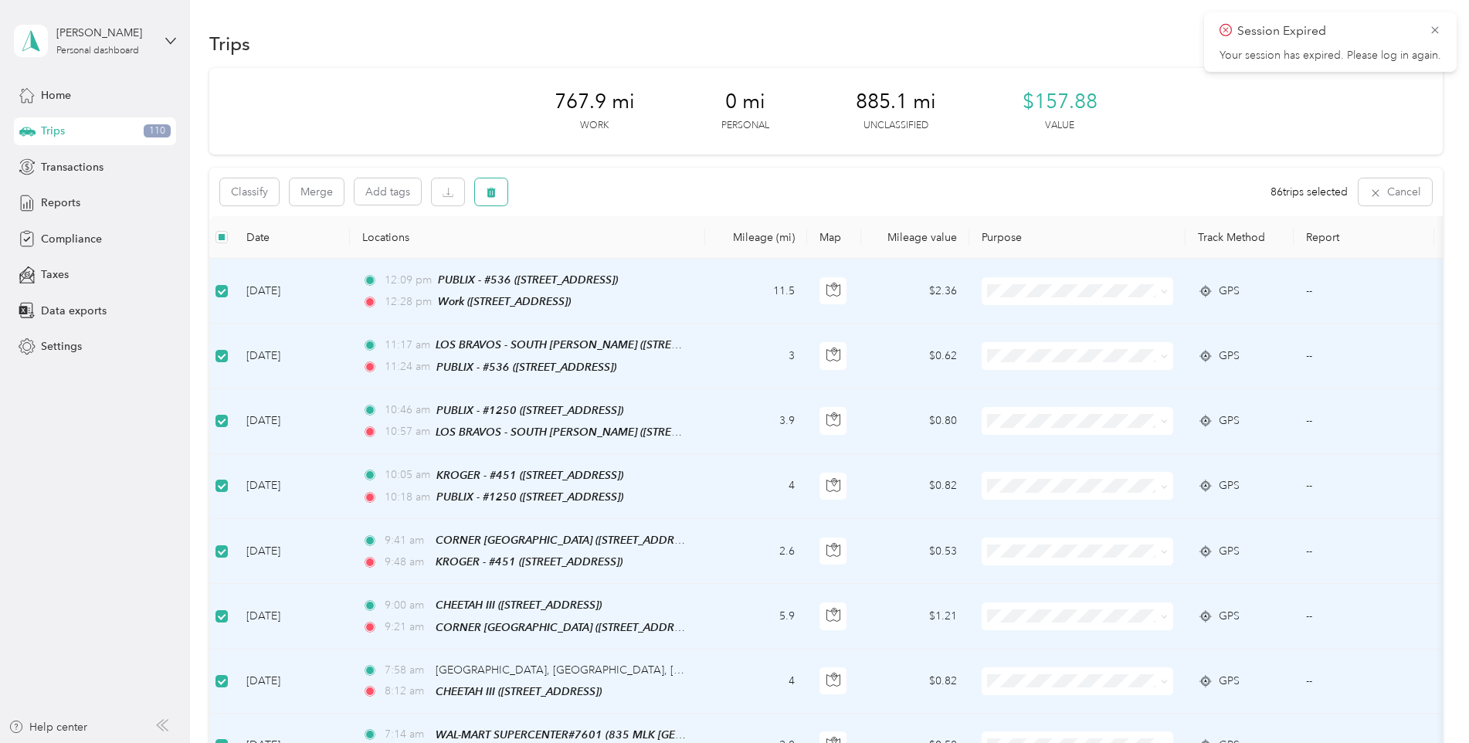
click at [493, 185] on button "button" at bounding box center [491, 191] width 32 height 27
click at [600, 255] on button "Yes" at bounding box center [609, 256] width 30 height 25
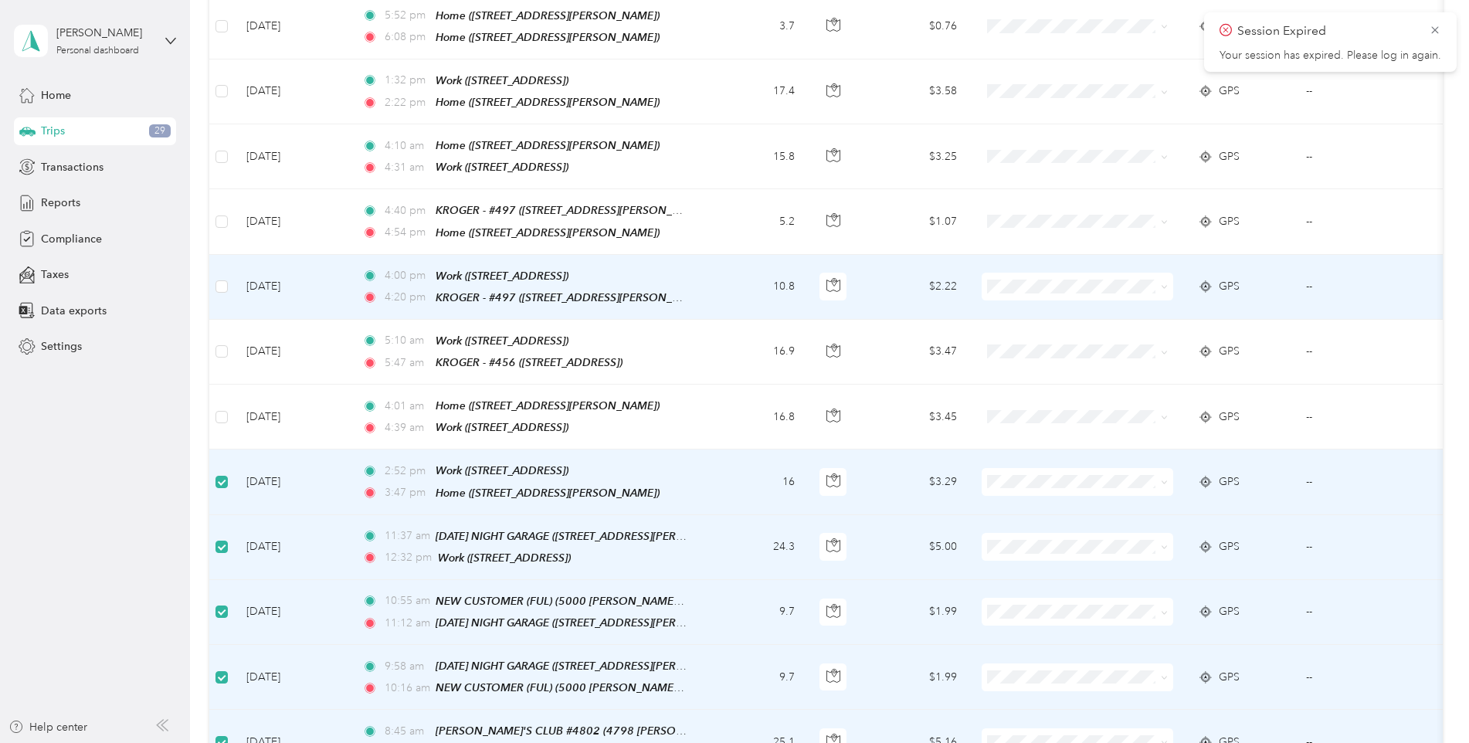
scroll to position [385, 0]
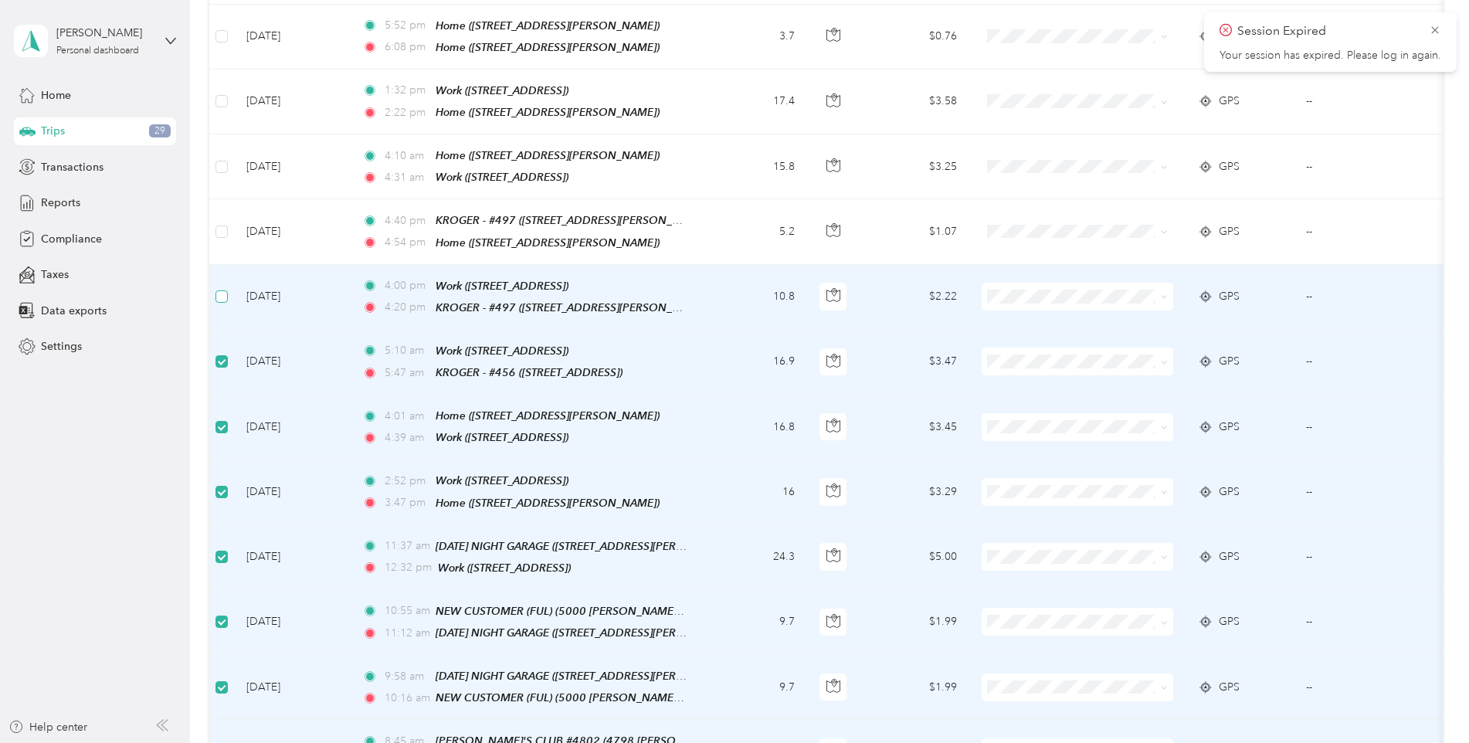
click at [222, 288] on label at bounding box center [221, 296] width 12 height 17
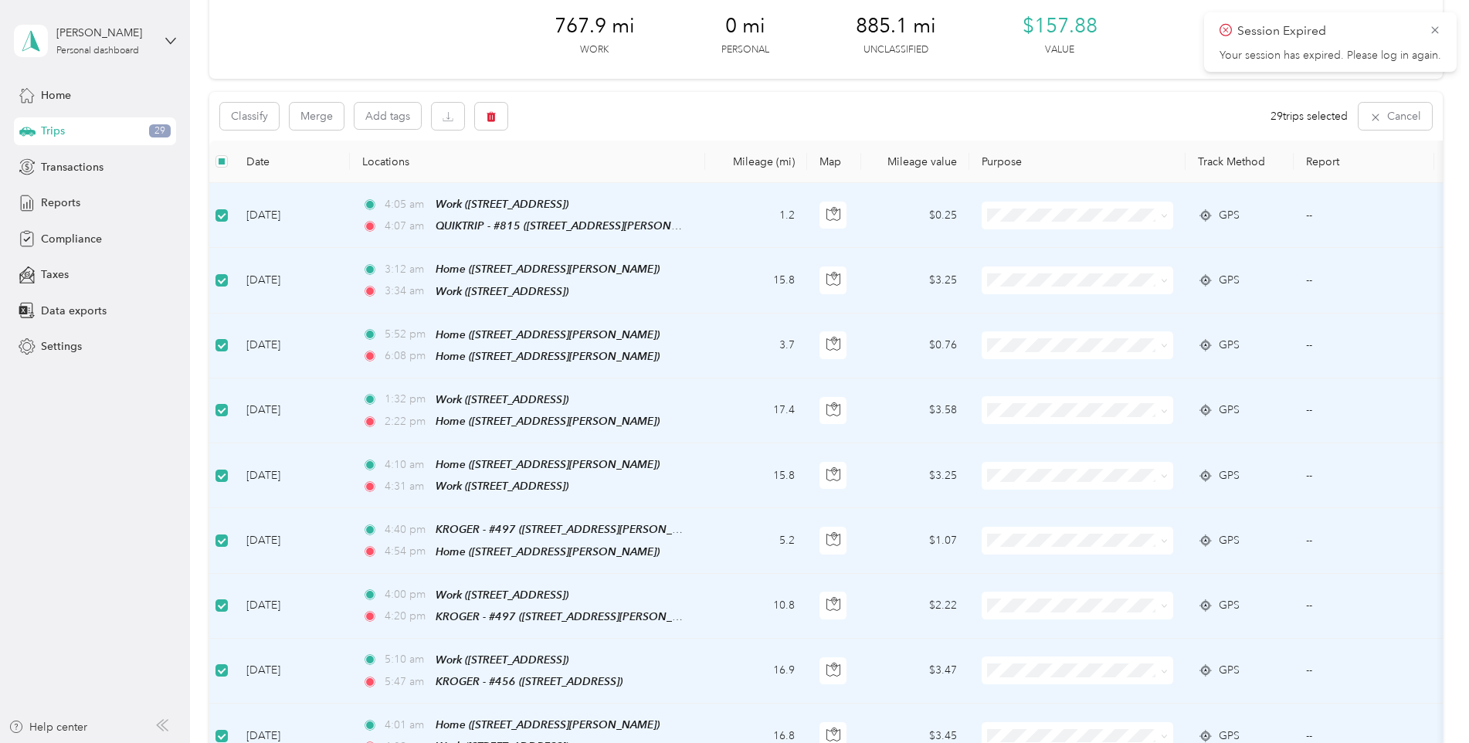
scroll to position [0, 0]
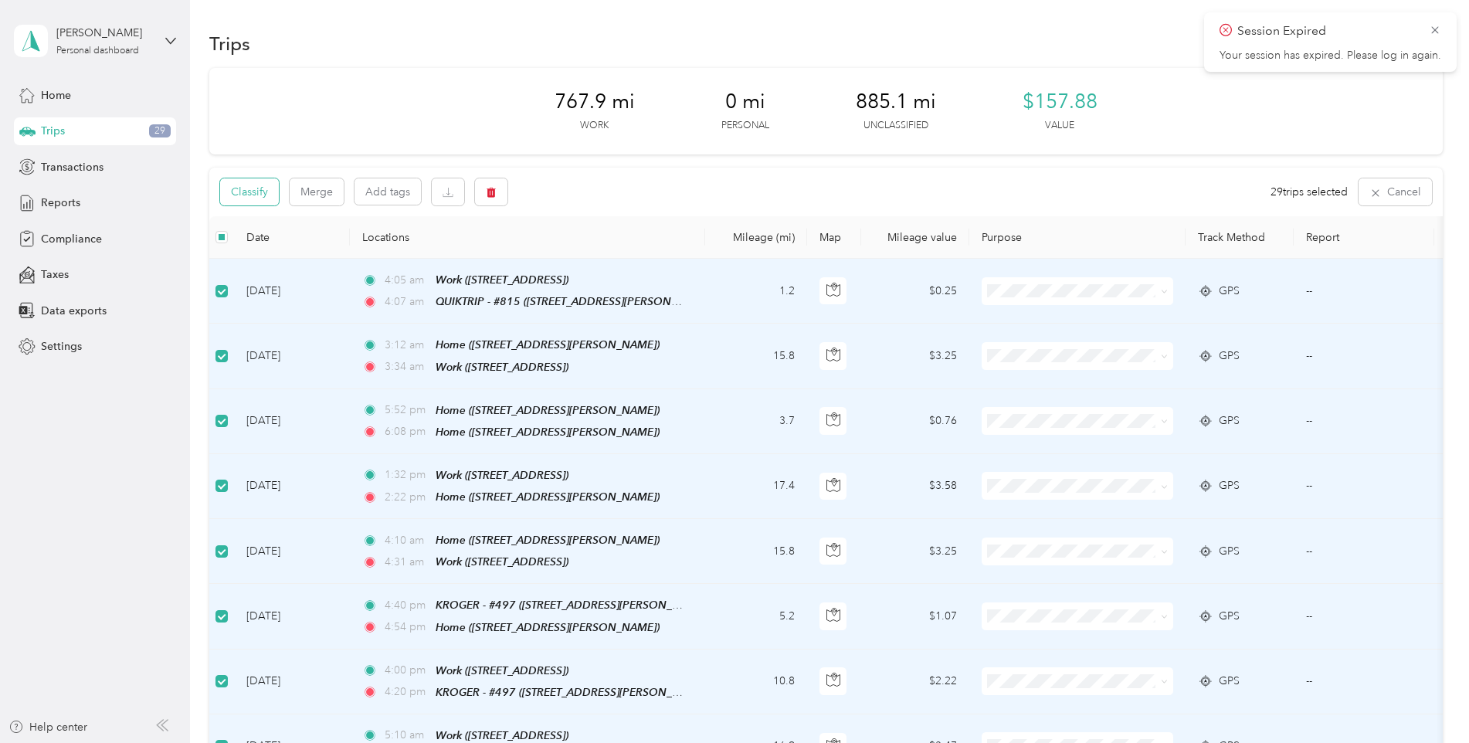
click at [246, 188] on button "Classify" at bounding box center [249, 191] width 59 height 27
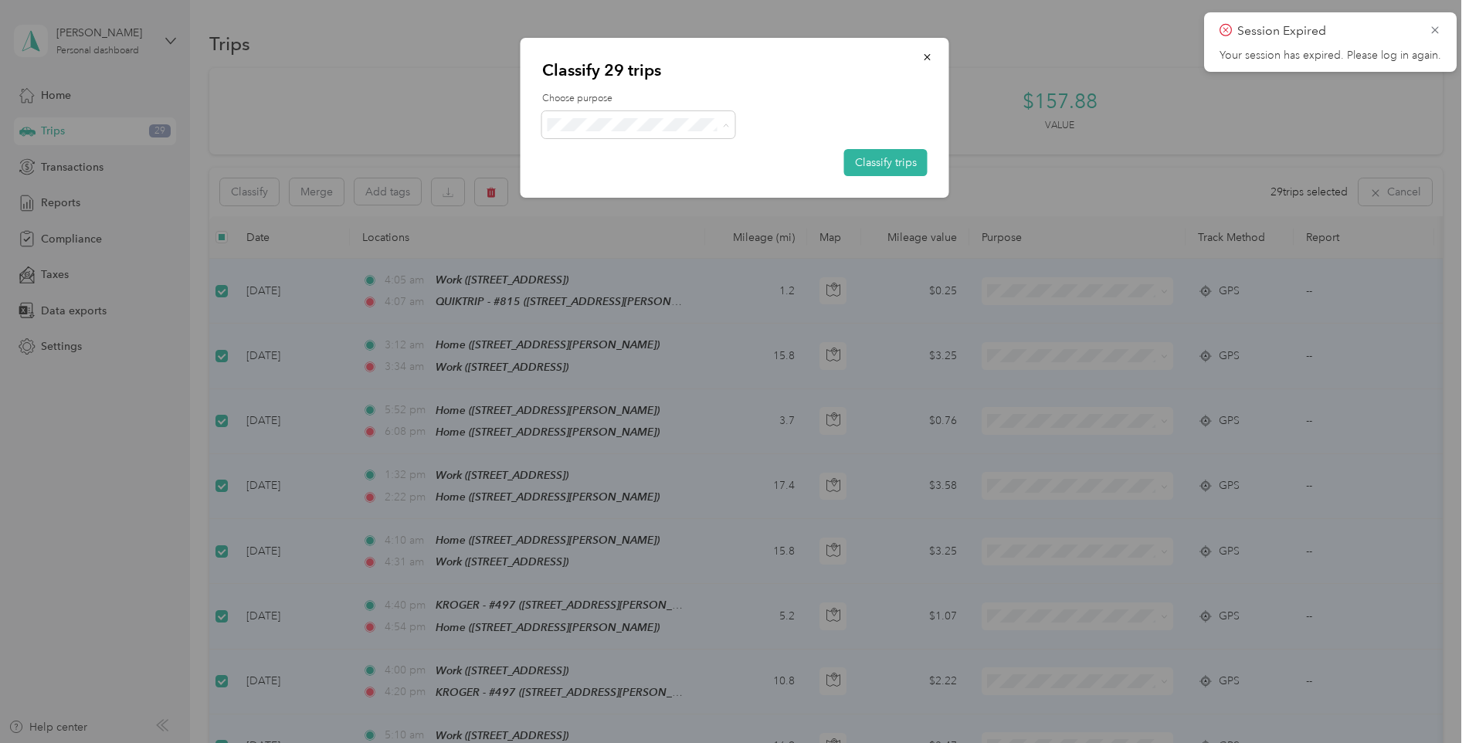
click at [618, 155] on li "Atlanta Beverage Company" at bounding box center [638, 153] width 193 height 27
click at [881, 161] on button "Classify trips" at bounding box center [885, 162] width 83 height 27
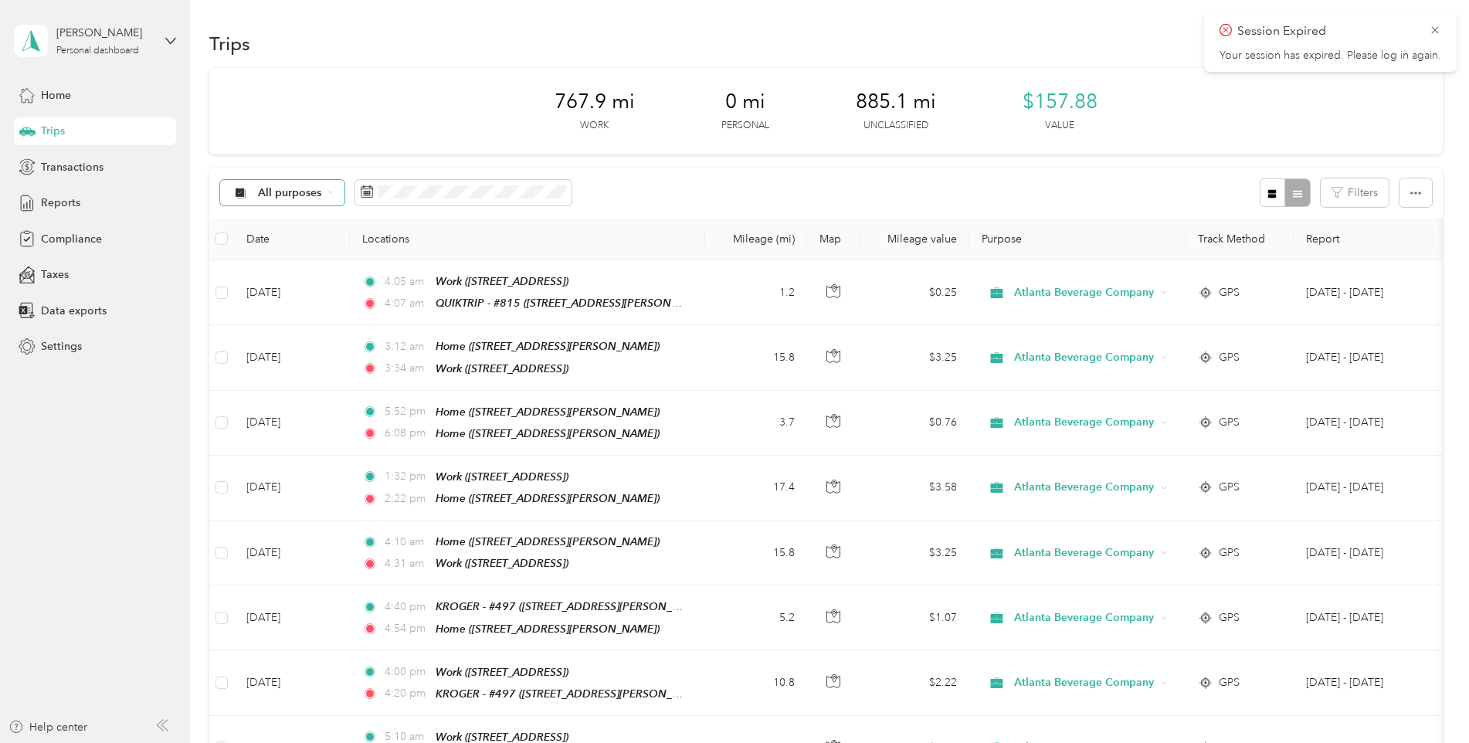
click at [328, 192] on icon at bounding box center [330, 192] width 6 height 6
click at [298, 244] on span "Unclassified" at bounding box center [328, 247] width 140 height 16
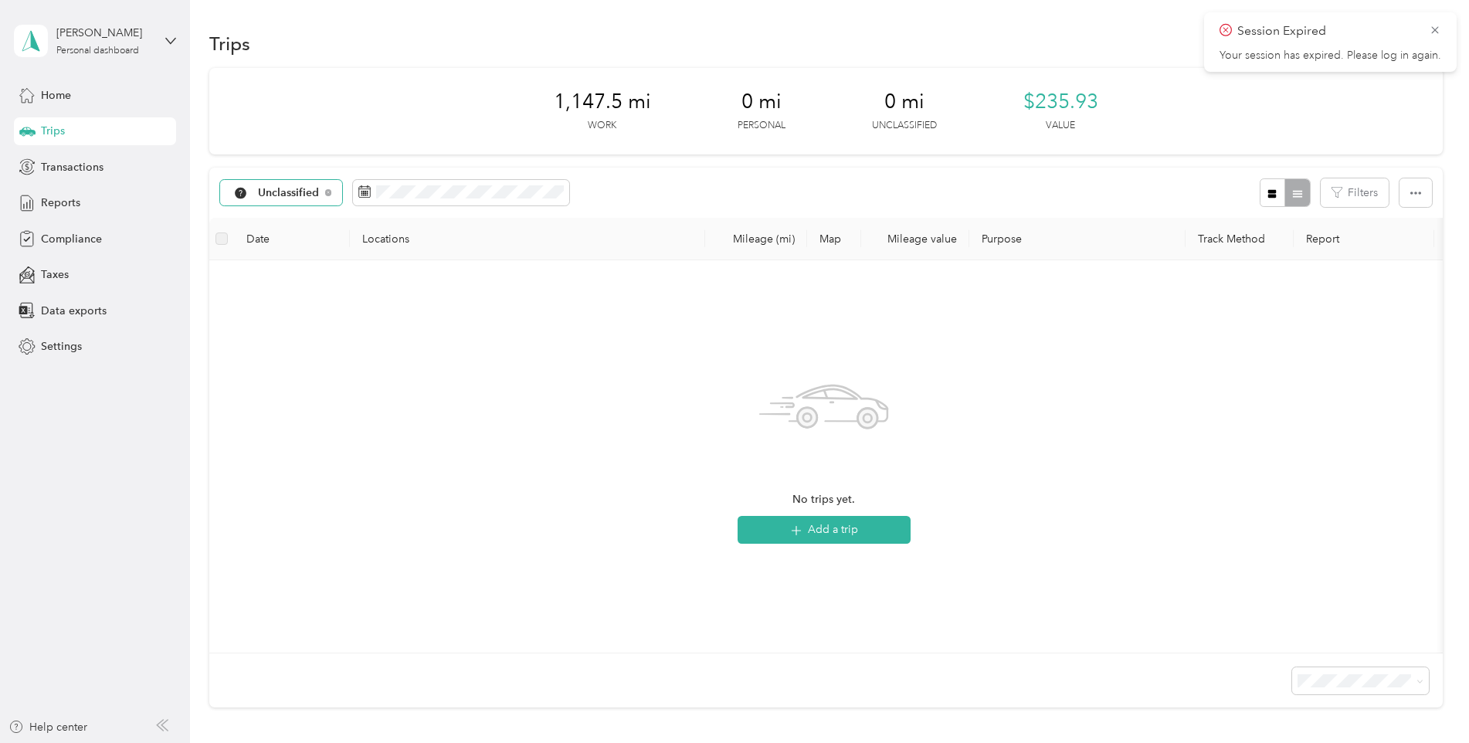
click at [308, 192] on span "Unclassified" at bounding box center [289, 193] width 62 height 11
click at [289, 274] on span "Atlanta Beverage Company" at bounding box center [328, 274] width 140 height 16
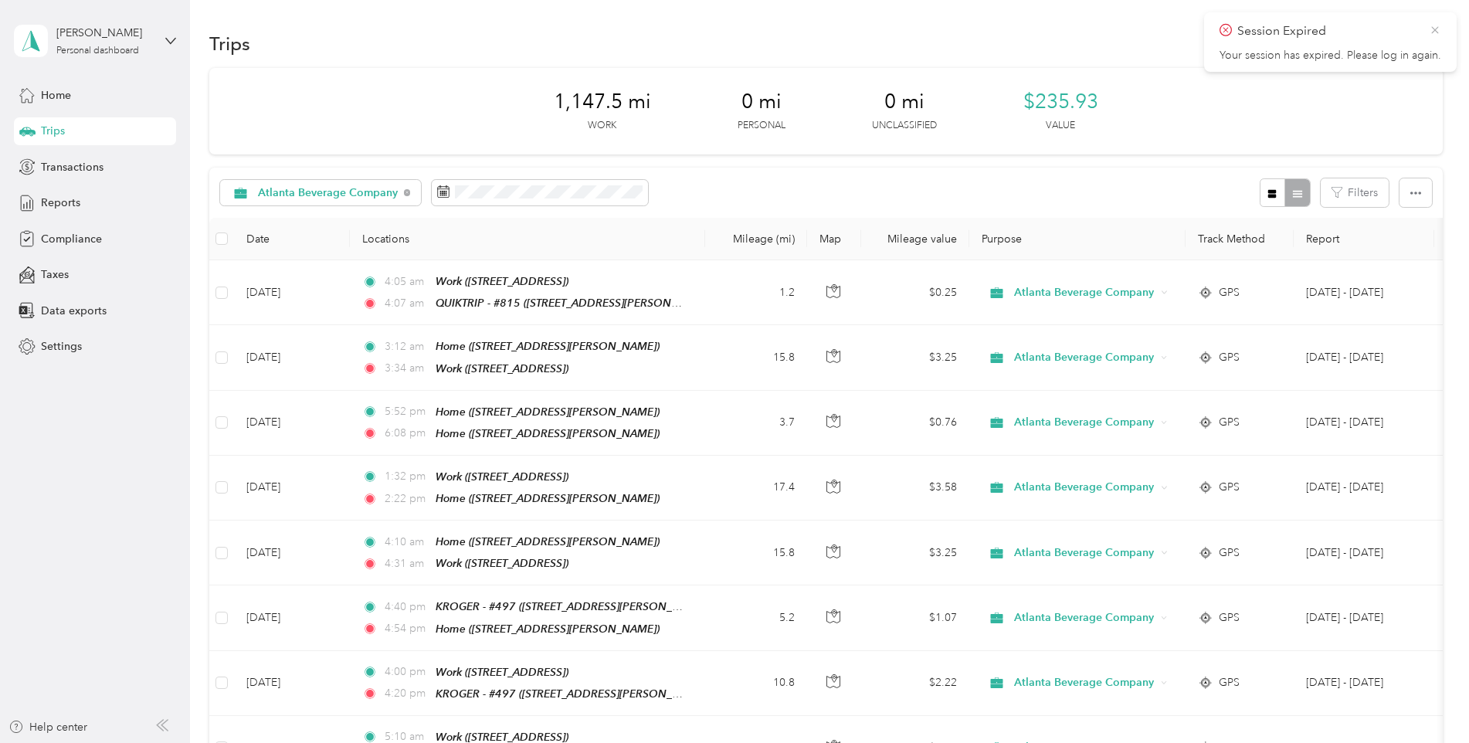
click at [1434, 28] on icon at bounding box center [1435, 30] width 12 height 14
click at [55, 100] on span "Home" at bounding box center [56, 95] width 30 height 16
